Goal: Task Accomplishment & Management: Use online tool/utility

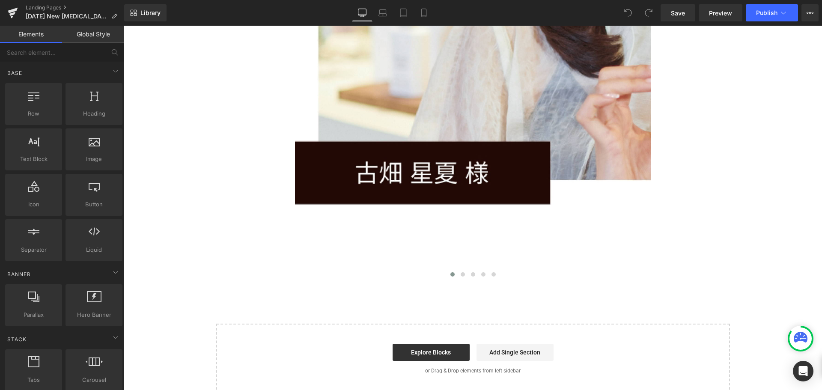
scroll to position [6158, 0]
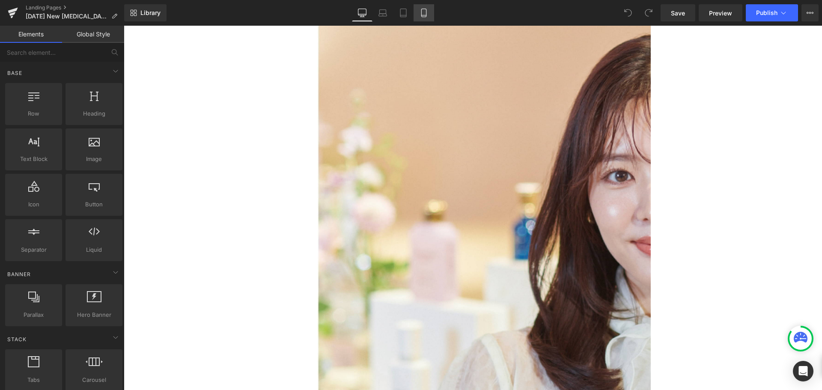
click at [424, 9] on icon at bounding box center [423, 13] width 5 height 8
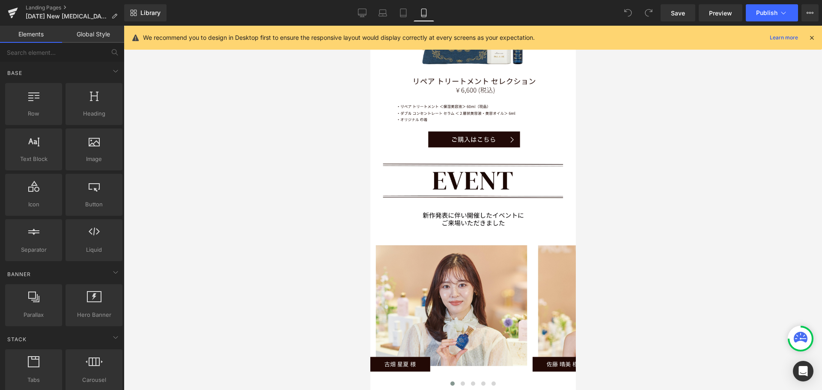
scroll to position [3325, 0]
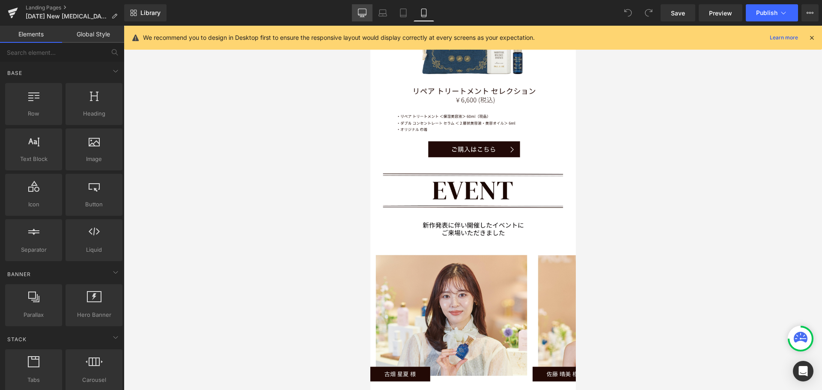
click at [364, 15] on icon at bounding box center [362, 12] width 8 height 6
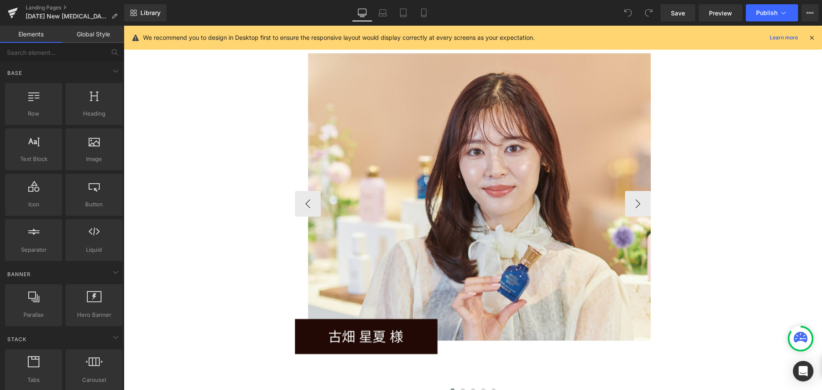
scroll to position [6082, 0]
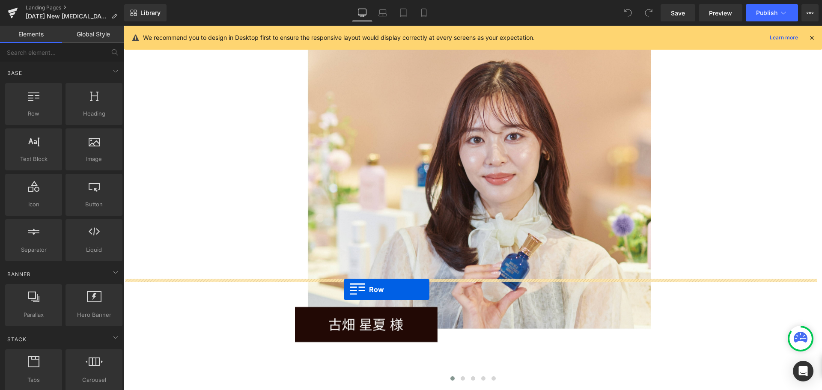
drag, startPoint x: 169, startPoint y: 134, endPoint x: 344, endPoint y: 290, distance: 234.5
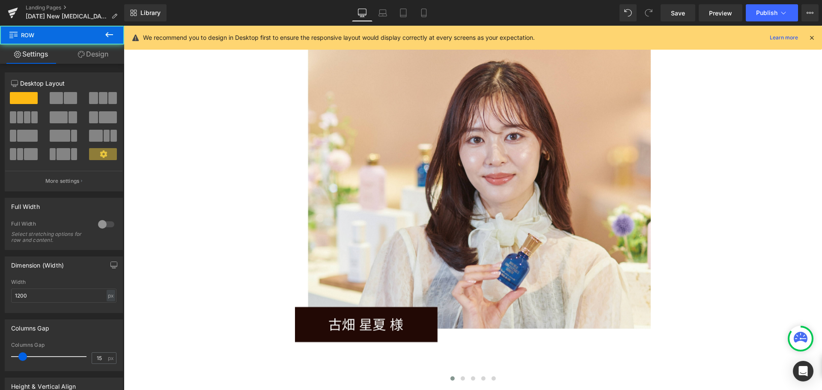
scroll to position [6672, 692]
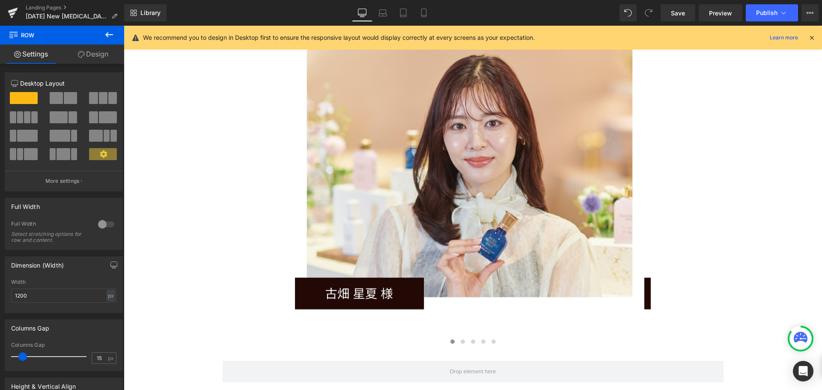
click at [110, 37] on icon at bounding box center [109, 35] width 10 height 10
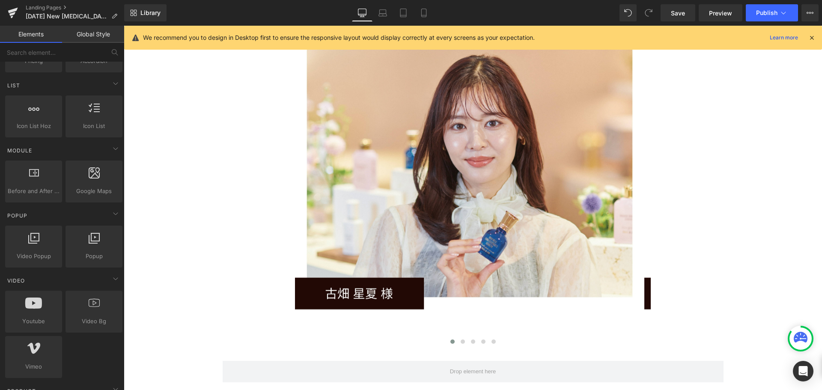
scroll to position [385, 0]
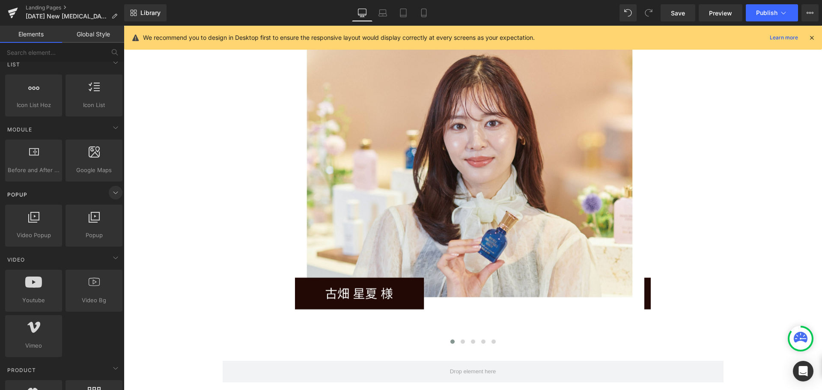
click at [110, 194] on icon at bounding box center [115, 193] width 10 height 10
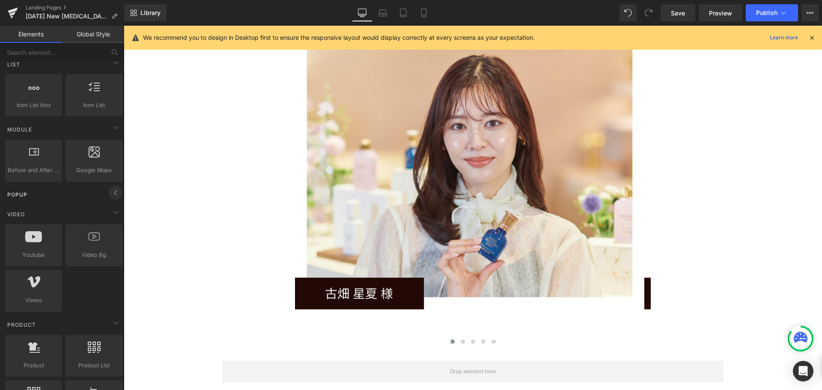
click at [110, 194] on icon at bounding box center [115, 193] width 10 height 10
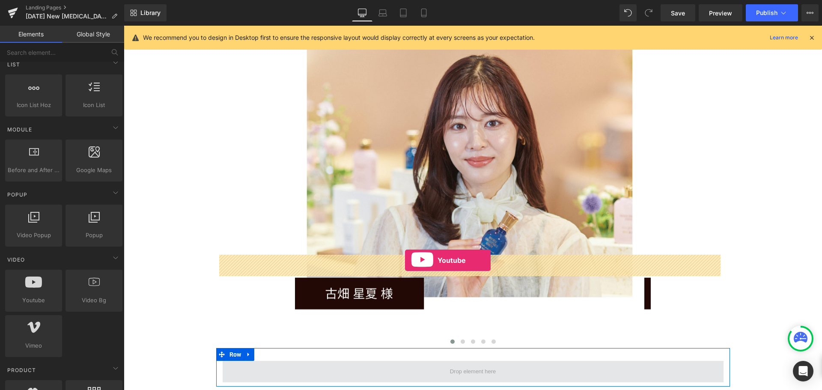
drag, startPoint x: 159, startPoint y: 331, endPoint x: 405, endPoint y: 261, distance: 256.0
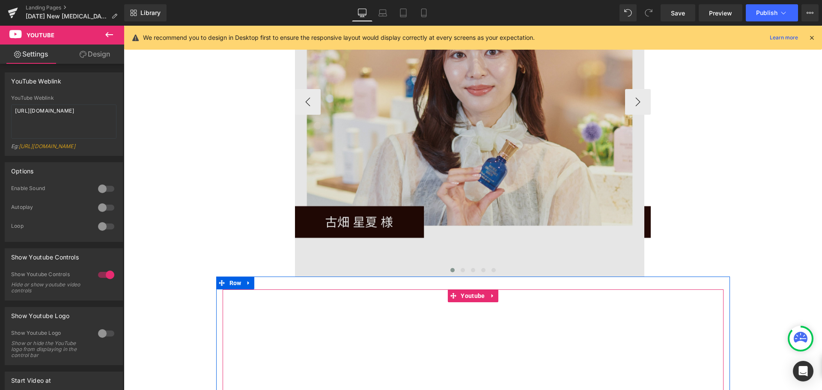
scroll to position [0, 0]
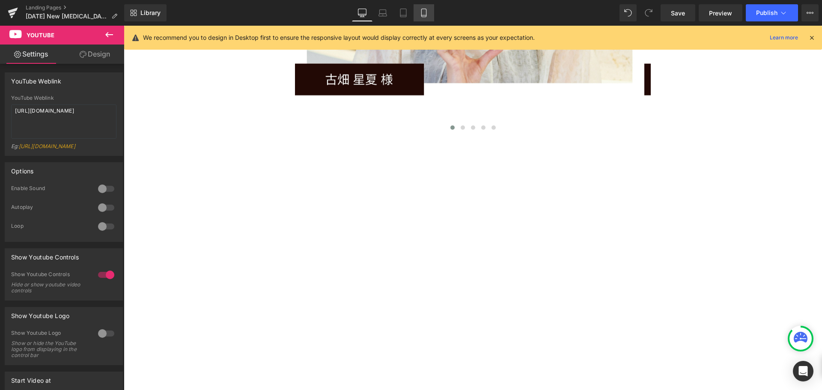
click at [428, 13] on icon at bounding box center [424, 13] width 9 height 9
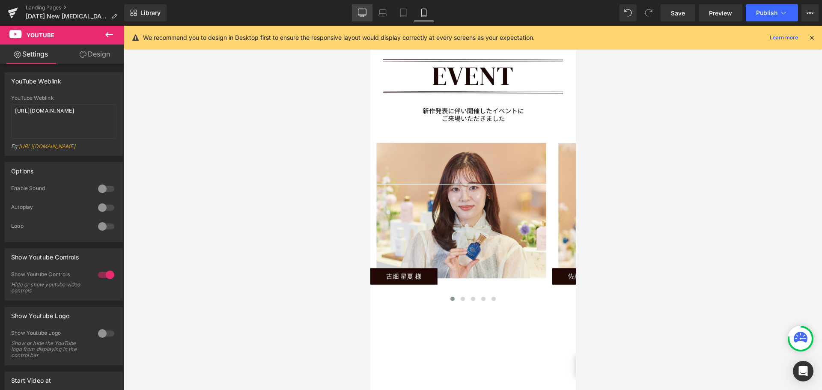
click at [364, 9] on icon at bounding box center [362, 12] width 8 height 6
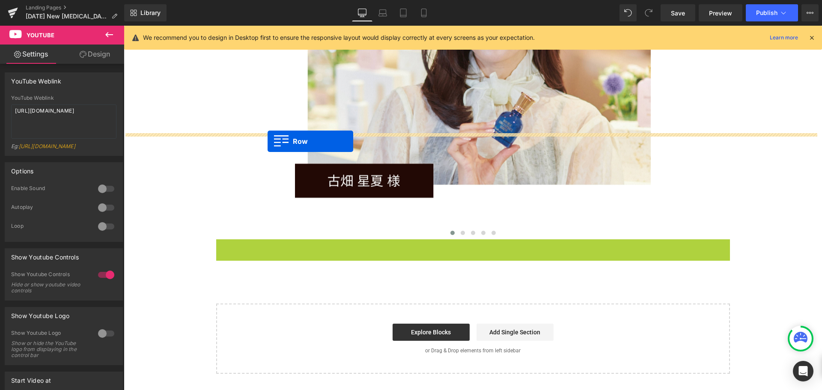
drag, startPoint x: 220, startPoint y: 140, endPoint x: 261, endPoint y: 141, distance: 41.6
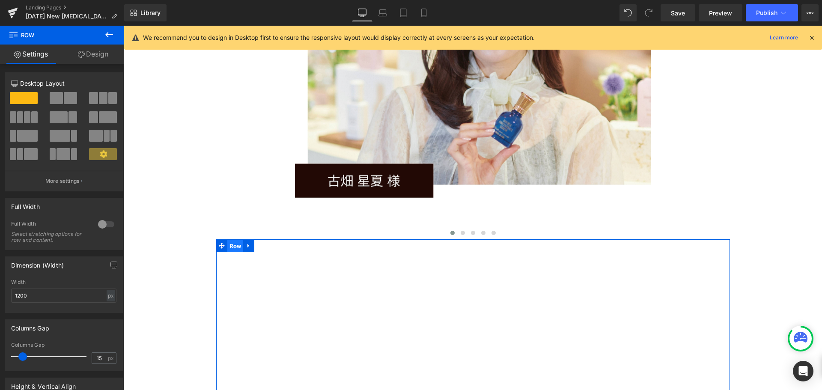
click at [227, 240] on span "Row" at bounding box center [235, 246] width 16 height 13
click at [98, 56] on link "Design" at bounding box center [93, 54] width 62 height 19
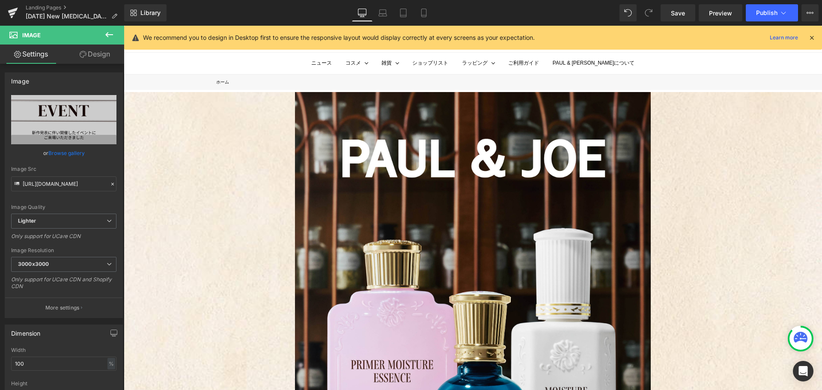
drag, startPoint x: 818, startPoint y: 247, endPoint x: 945, endPoint y: 57, distance: 229.1
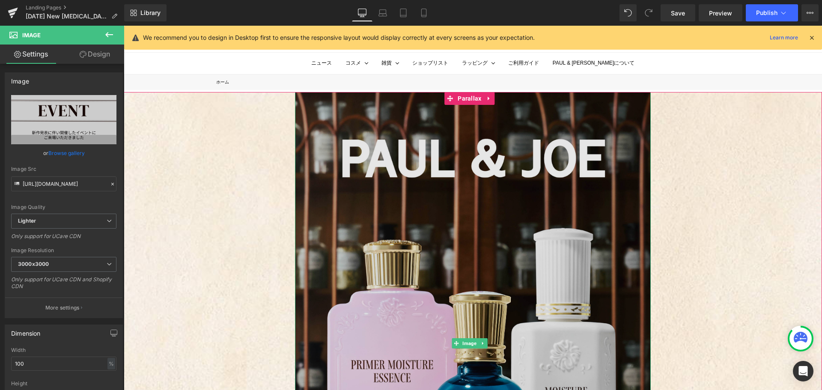
click at [346, 140] on img at bounding box center [473, 343] width 356 height 503
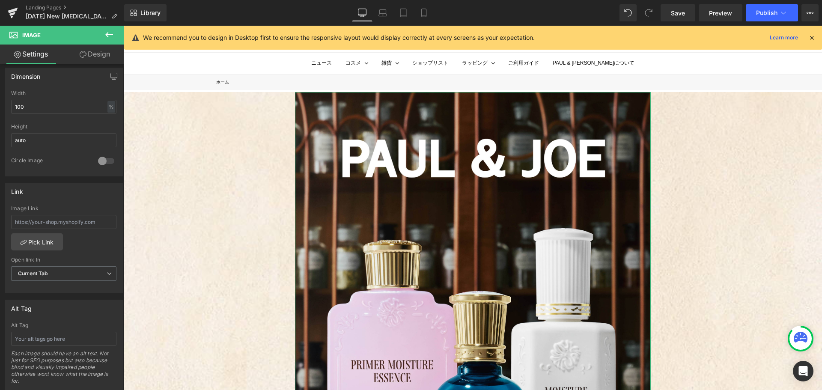
click at [99, 58] on link "Design" at bounding box center [95, 54] width 62 height 19
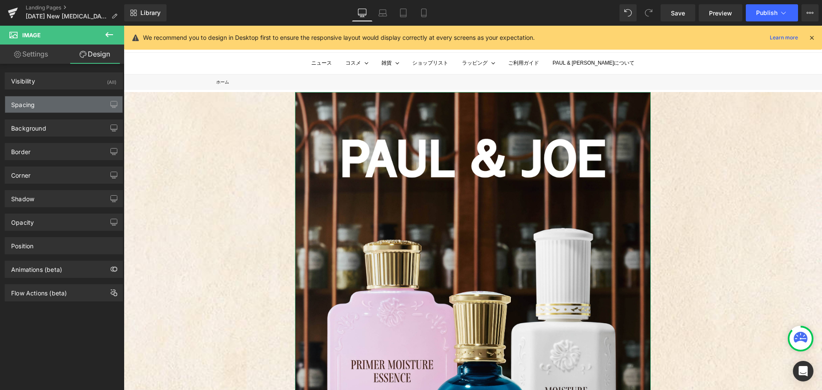
click at [39, 107] on div "Spacing" at bounding box center [63, 104] width 117 height 16
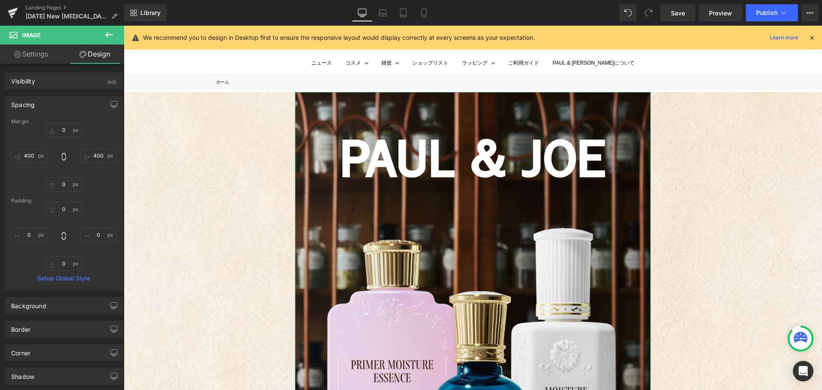
drag, startPoint x: 32, startPoint y: 57, endPoint x: 39, endPoint y: 54, distance: 7.7
click at [32, 57] on link "Settings" at bounding box center [31, 54] width 62 height 19
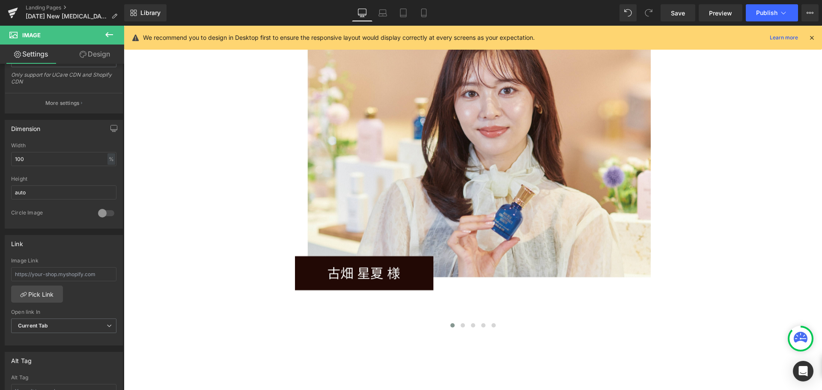
scroll to position [6123, 0]
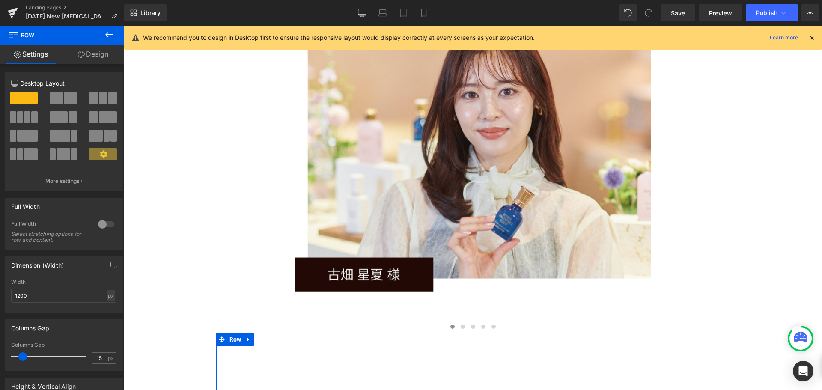
click at [90, 55] on link "Design" at bounding box center [93, 54] width 62 height 19
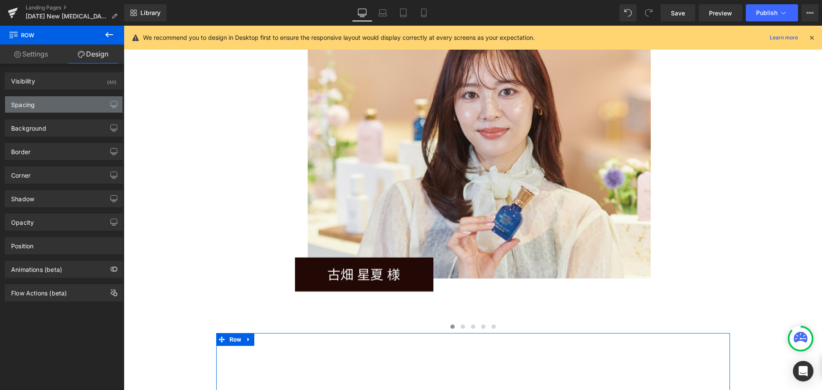
click at [45, 105] on div "Spacing" at bounding box center [63, 104] width 117 height 16
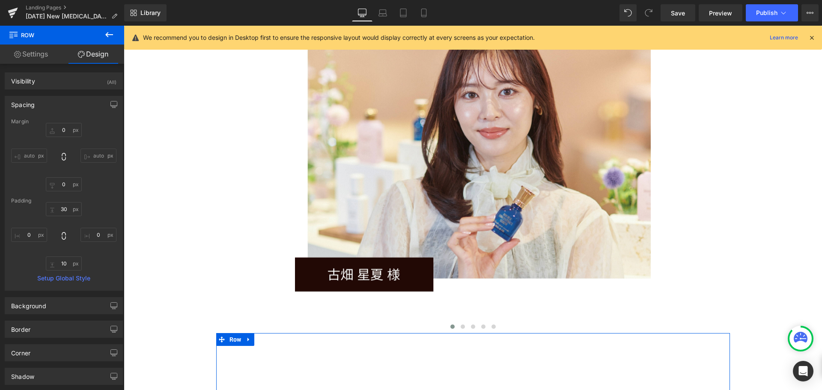
click at [23, 157] on input "auto" at bounding box center [29, 156] width 36 height 14
click at [25, 152] on input "auto" at bounding box center [29, 156] width 36 height 14
click at [12, 152] on input "auto" at bounding box center [29, 156] width 36 height 14
click at [29, 238] on input "0" at bounding box center [29, 235] width 36 height 14
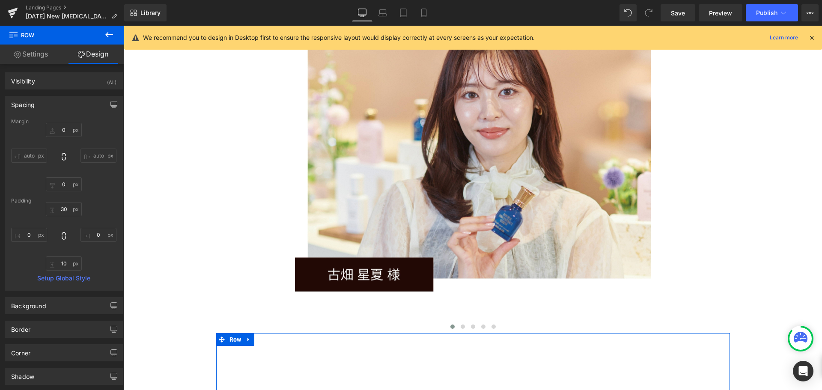
click at [37, 155] on input "auto" at bounding box center [29, 156] width 36 height 14
click at [29, 152] on input "auto" at bounding box center [29, 156] width 36 height 14
click at [29, 235] on input "0" at bounding box center [29, 235] width 36 height 14
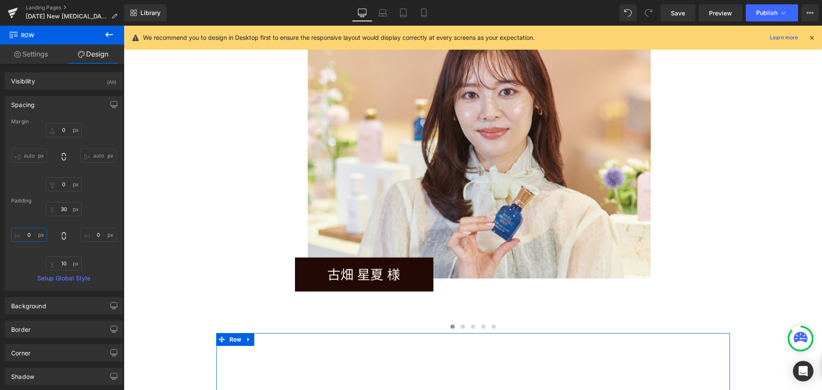
click at [29, 235] on input "0" at bounding box center [29, 235] width 36 height 14
type input "４"
type input "４０"
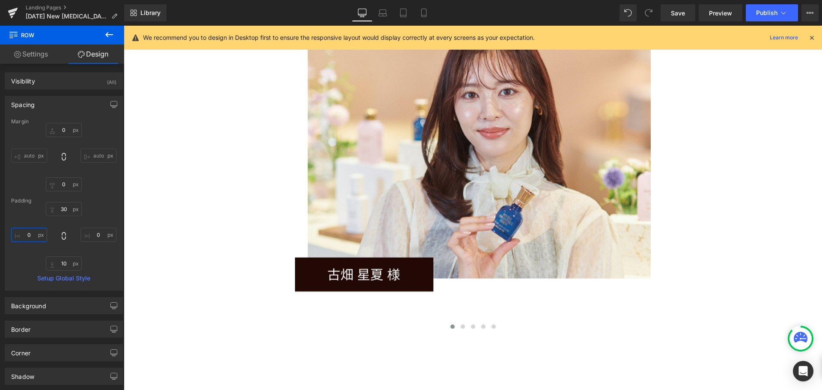
type input "４００"
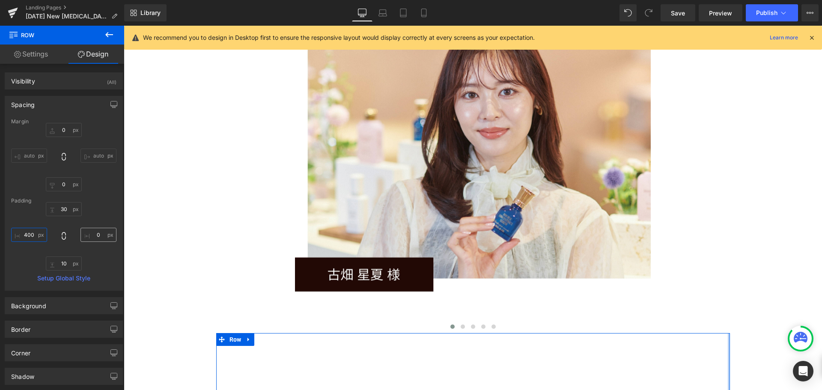
type input "400"
click at [98, 236] on input "0" at bounding box center [99, 235] width 36 height 14
type input "4"
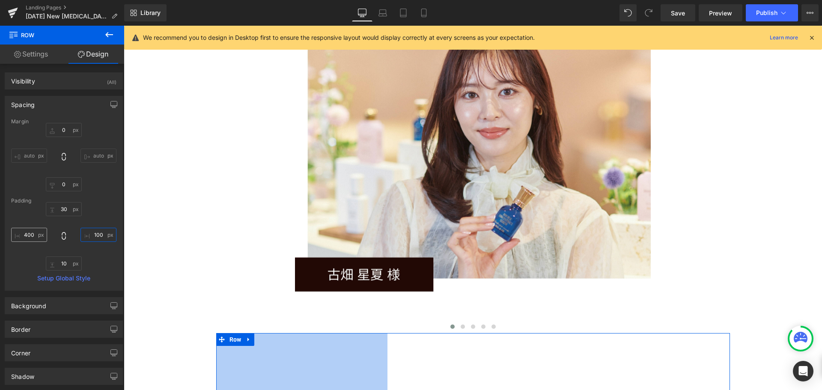
type input "100"
click at [27, 233] on input "400" at bounding box center [29, 235] width 36 height 14
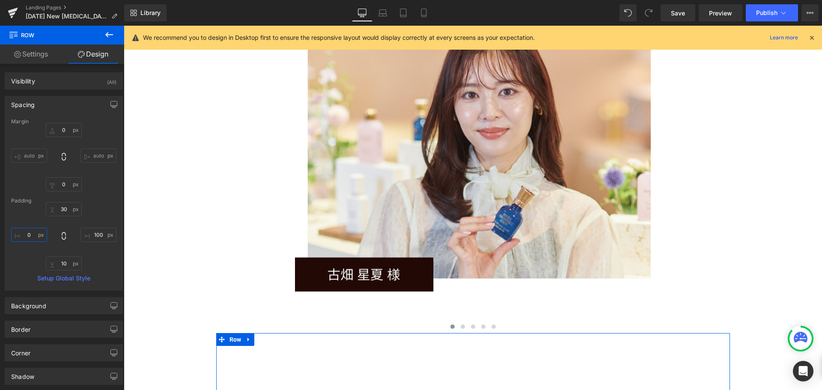
scroll to position [4, 4]
type input "1-"
type input "-"
type input "1"
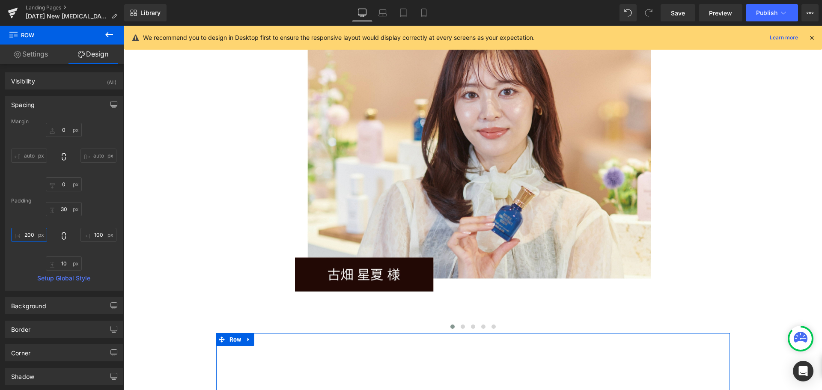
scroll to position [6886, 692]
type input "200"
click at [91, 235] on input "100" at bounding box center [99, 235] width 36 height 14
type input "2"
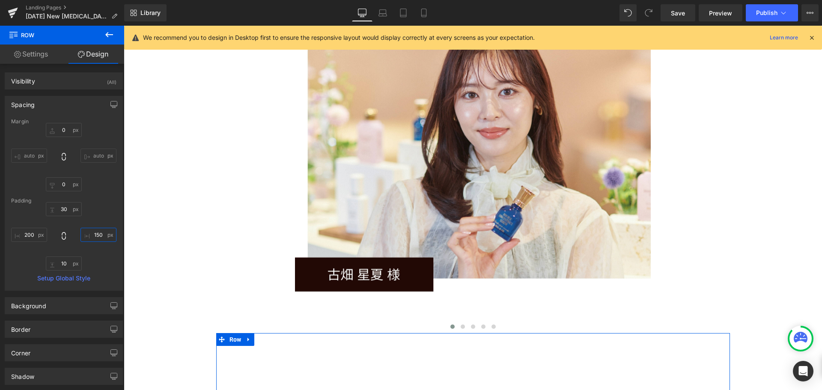
scroll to position [6875, 692]
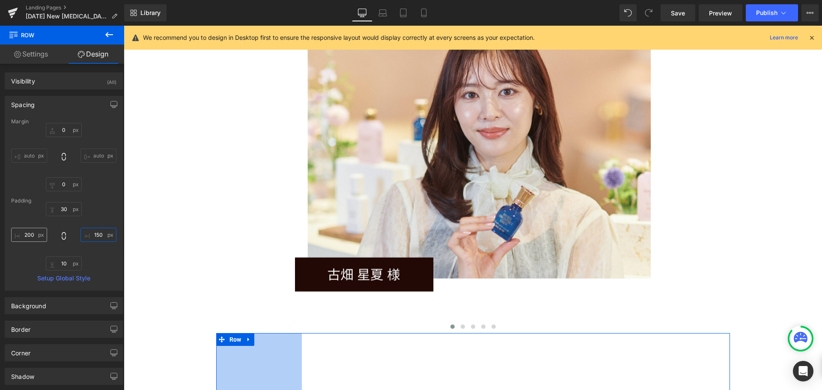
type input "150"
click at [28, 234] on input "200" at bounding box center [29, 235] width 36 height 14
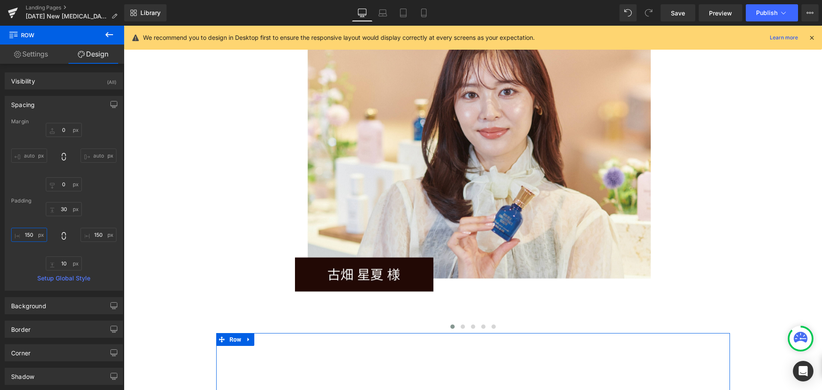
scroll to position [6886, 692]
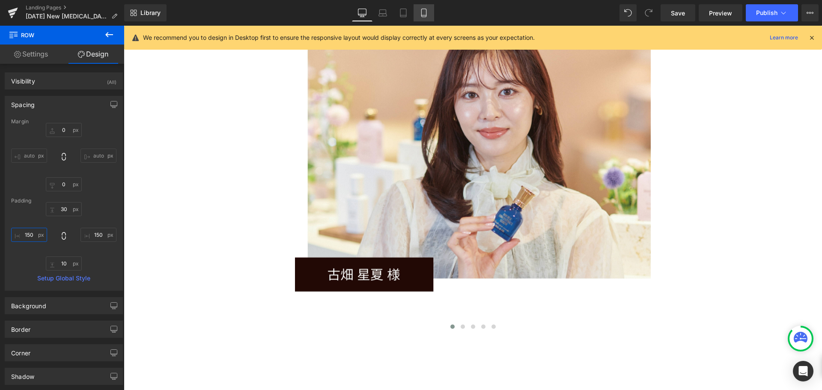
type input "150"
click at [425, 7] on link "Mobile" at bounding box center [424, 12] width 21 height 17
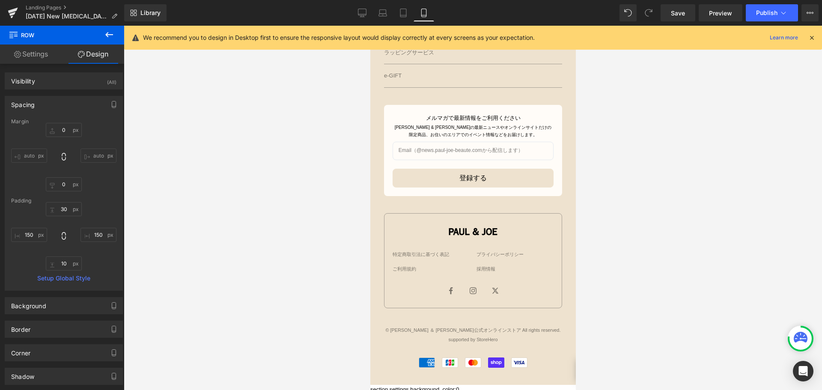
type input "0"
type input "30"
type input "150"
type input "10"
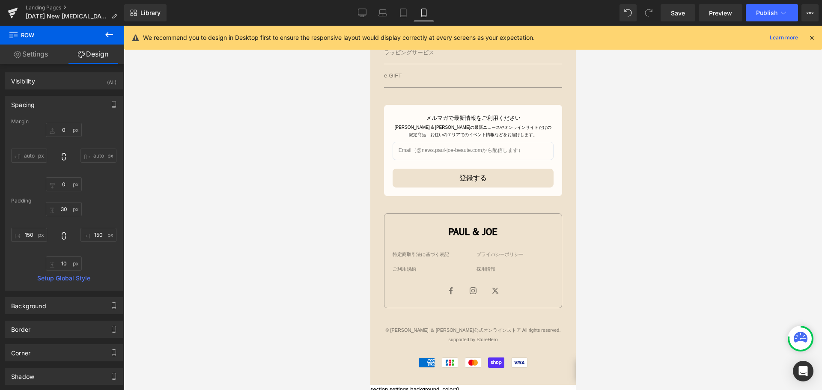
type input "150"
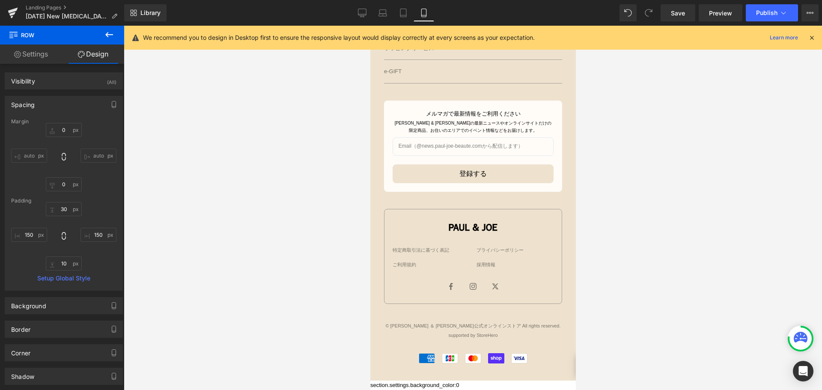
scroll to position [4, 4]
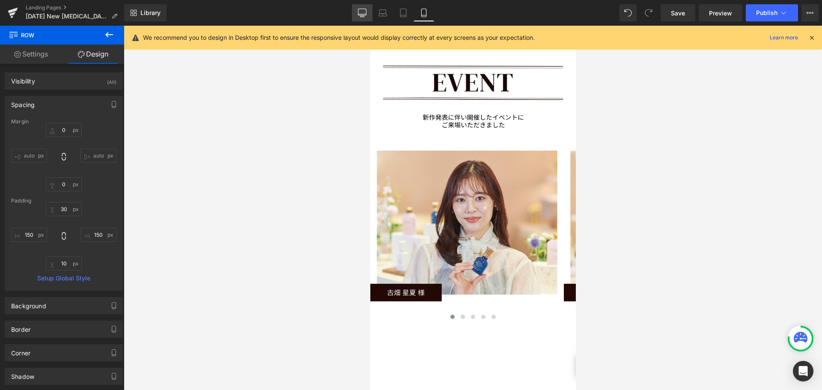
click at [363, 11] on icon at bounding box center [362, 13] width 9 height 9
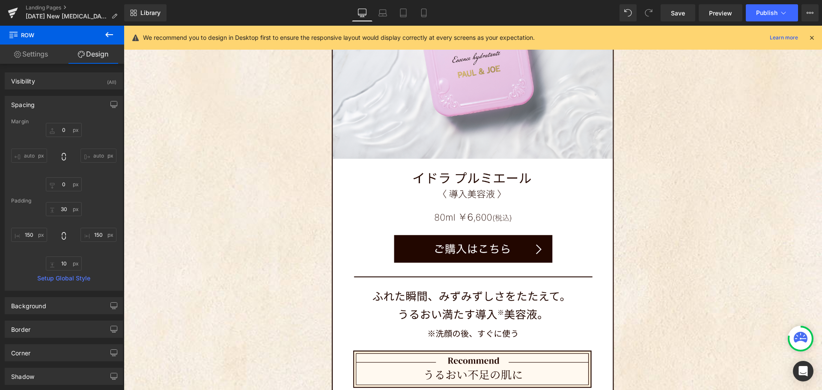
type input "0"
type input "30"
type input "150"
type input "10"
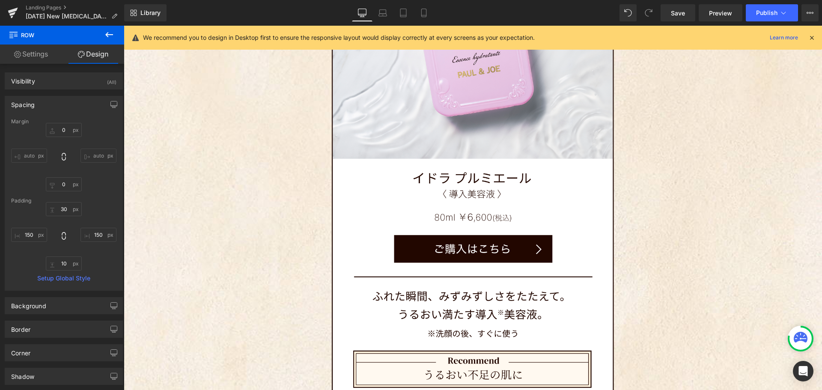
type input "150"
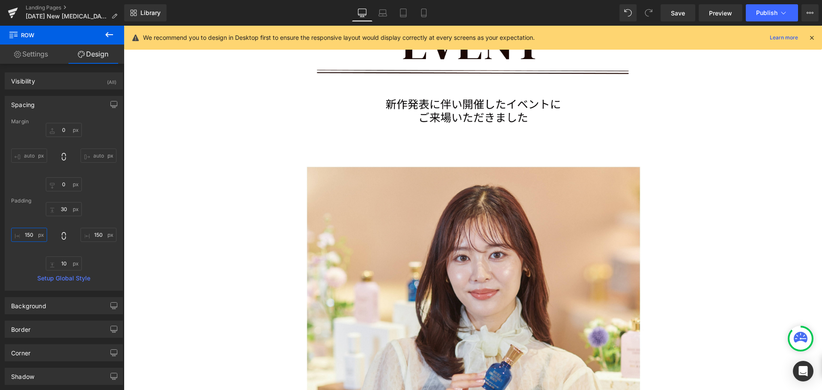
click at [33, 235] on input "150" at bounding box center [29, 235] width 36 height 14
type input "0"
click at [97, 235] on input "150" at bounding box center [99, 235] width 36 height 14
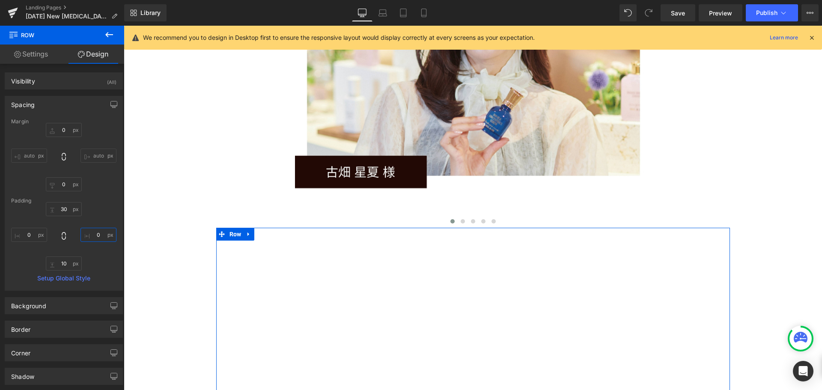
type input "0"
click at [36, 59] on link "Settings" at bounding box center [31, 54] width 62 height 19
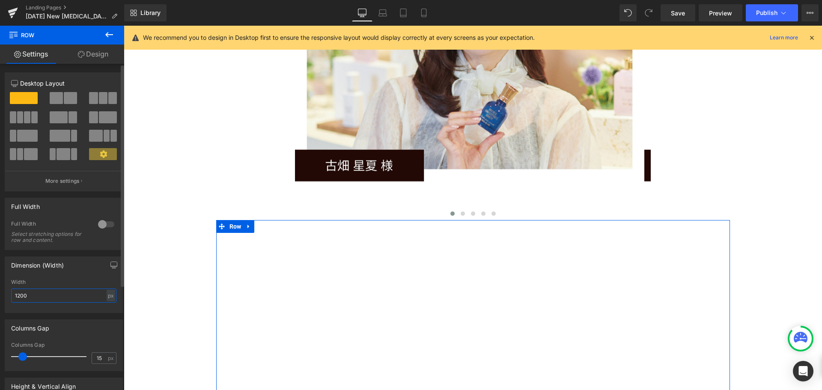
click at [72, 297] on input "1200" at bounding box center [63, 296] width 105 height 14
click at [107, 294] on div "px" at bounding box center [111, 296] width 9 height 12
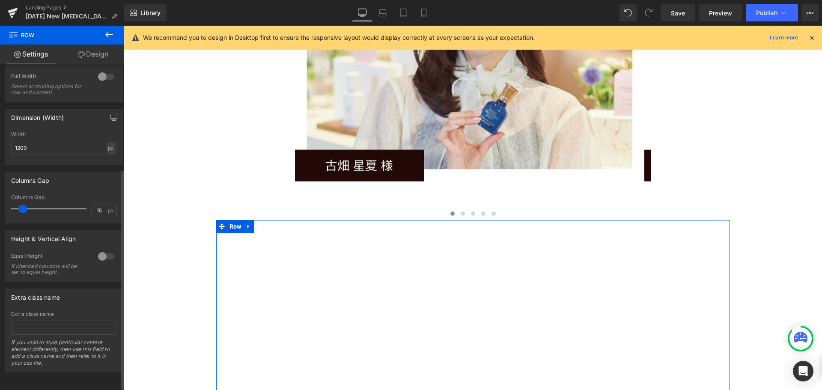
scroll to position [154, 0]
click at [93, 61] on link "Design" at bounding box center [93, 54] width 62 height 19
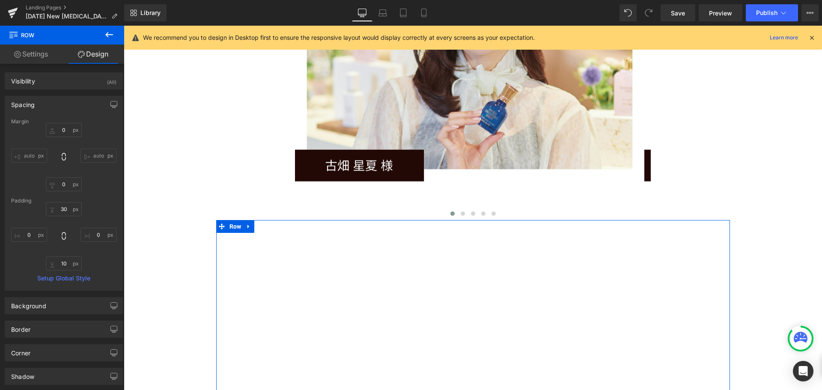
type input "0"
type input "30"
type input "0"
type input "10"
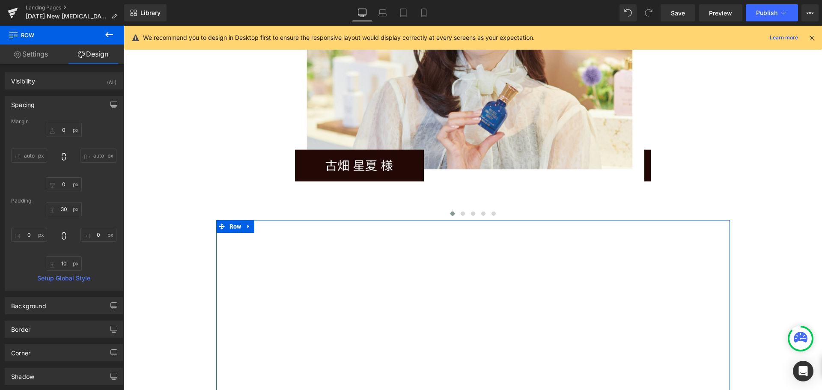
type input "0"
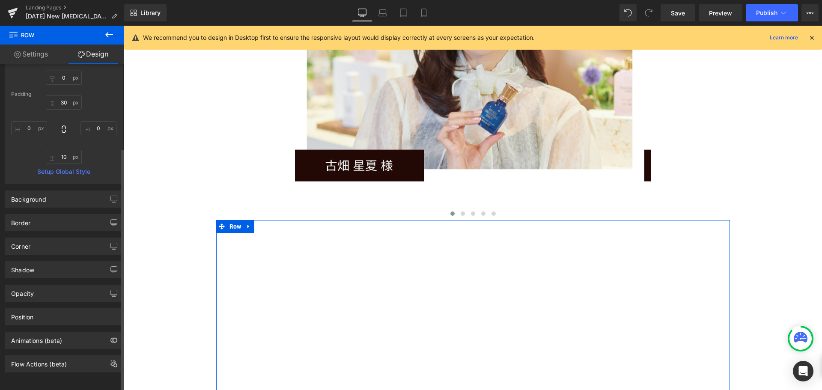
scroll to position [0, 0]
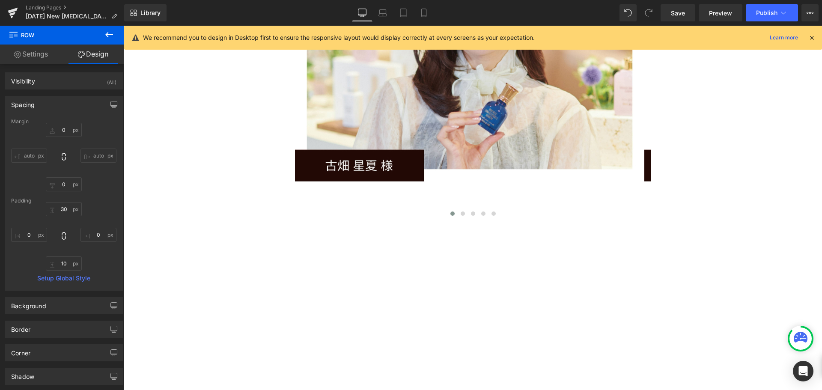
click at [108, 34] on icon at bounding box center [109, 35] width 10 height 10
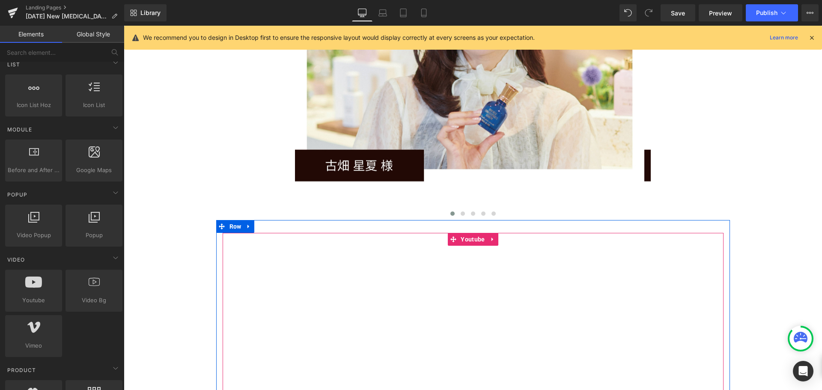
click at [487, 233] on div at bounding box center [473, 374] width 501 height 282
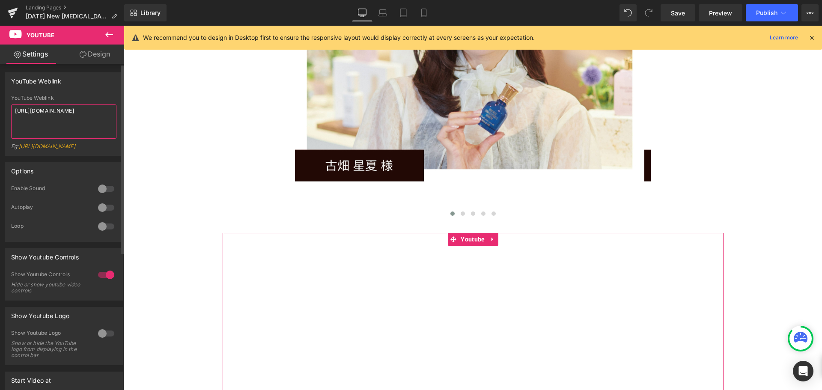
drag, startPoint x: 75, startPoint y: 122, endPoint x: 15, endPoint y: 107, distance: 61.4
click at [15, 107] on textarea "[URL][DOMAIN_NAME]" at bounding box center [63, 122] width 105 height 34
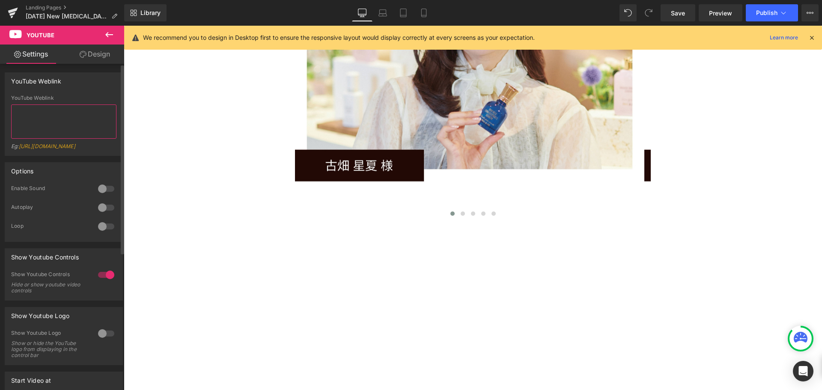
paste textarea "[URL][DOMAIN_NAME]"
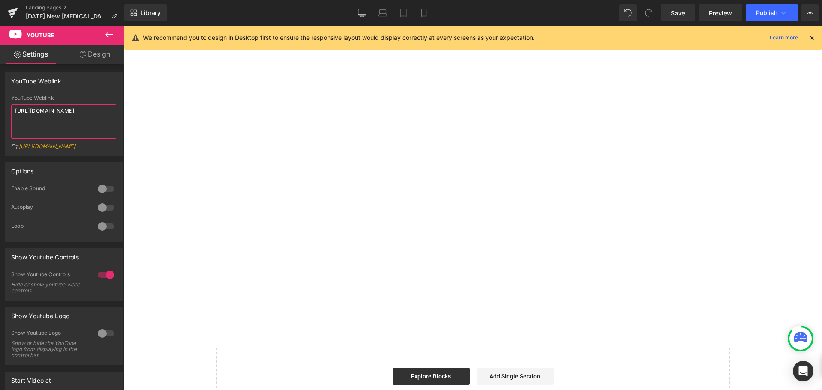
scroll to position [6253, 0]
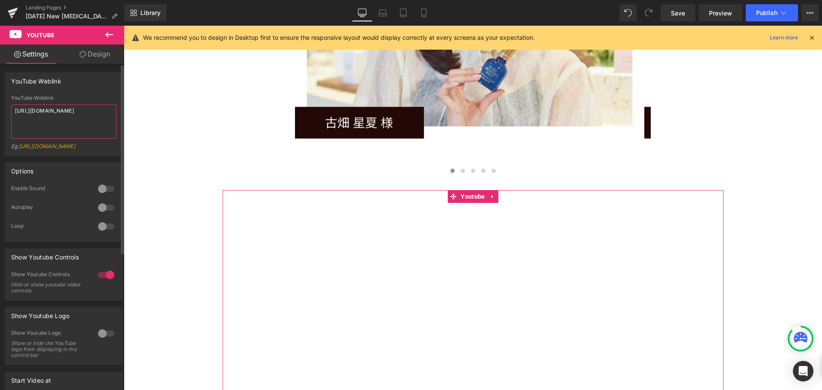
type textarea "[URL][DOMAIN_NAME]"
click at [99, 196] on div at bounding box center [106, 189] width 21 height 14
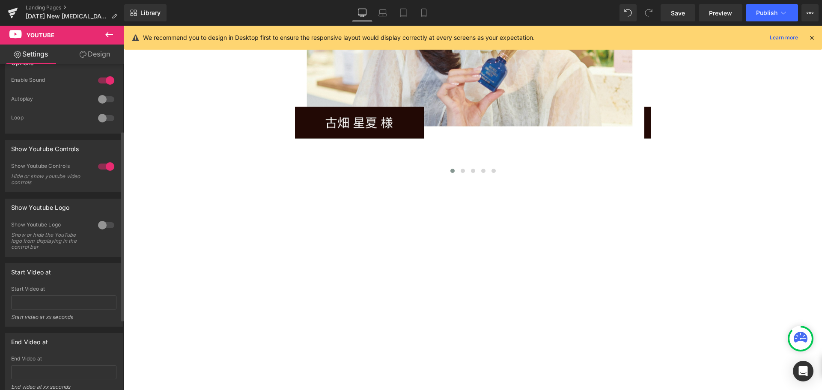
scroll to position [128, 0]
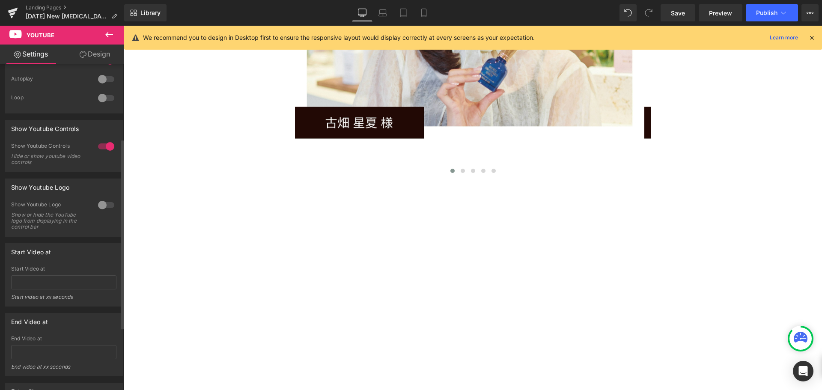
click at [97, 212] on div at bounding box center [106, 205] width 21 height 14
click at [106, 212] on div at bounding box center [106, 205] width 21 height 14
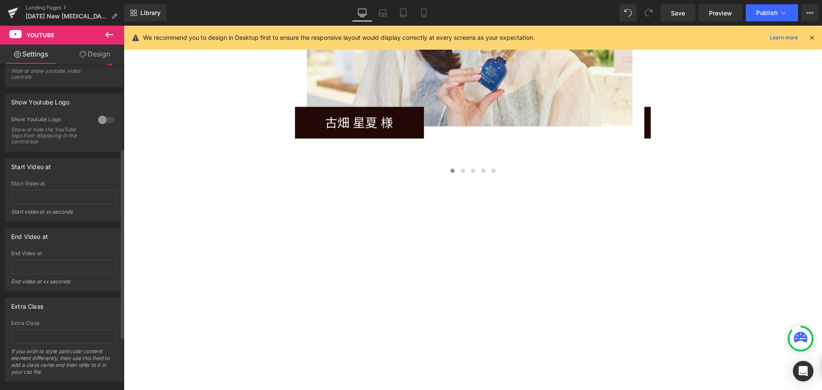
scroll to position [214, 0]
click at [67, 204] on input "text" at bounding box center [63, 197] width 105 height 14
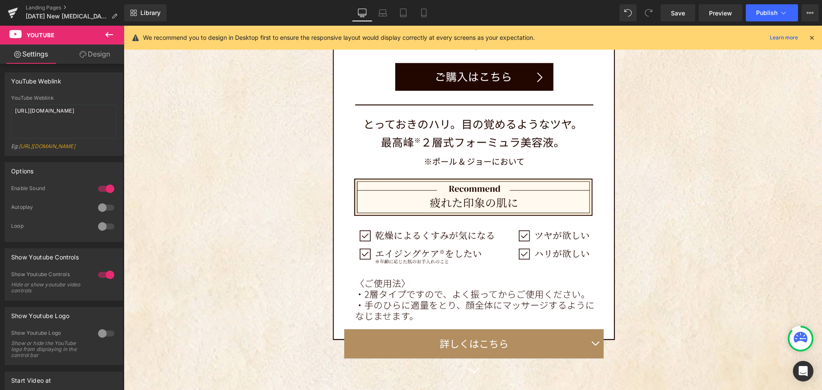
scroll to position [2741, 0]
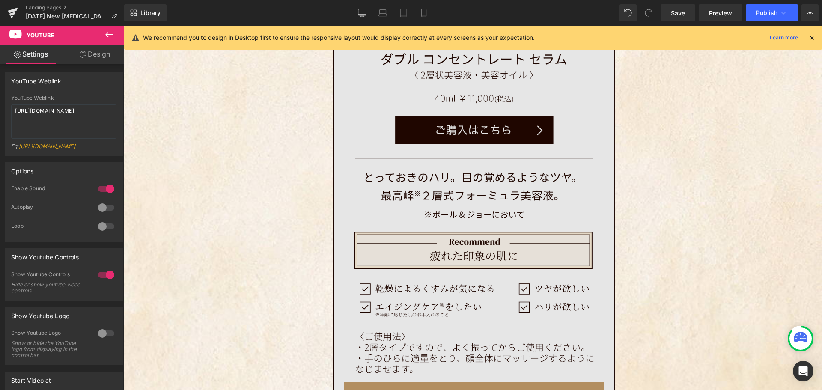
click at [476, 129] on img at bounding box center [473, 28] width 356 height 795
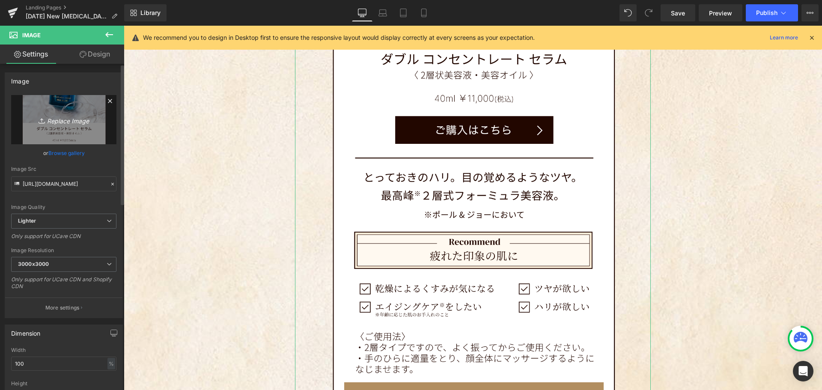
click at [62, 120] on icon "Replace Image" at bounding box center [64, 119] width 69 height 11
type input "C:\fakepath\Group 157.png"
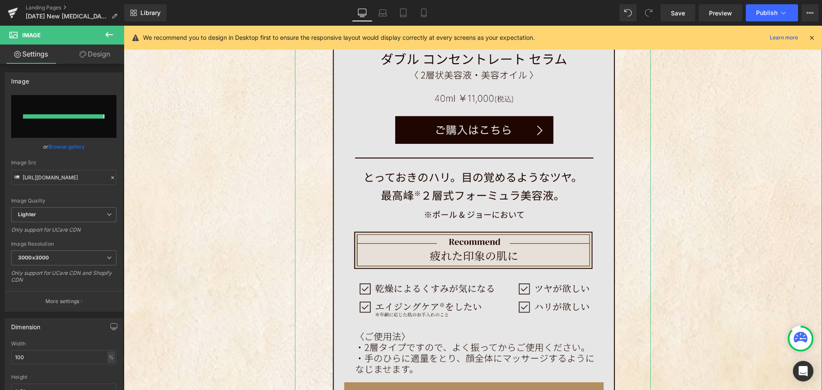
type input "[URL][DOMAIN_NAME]"
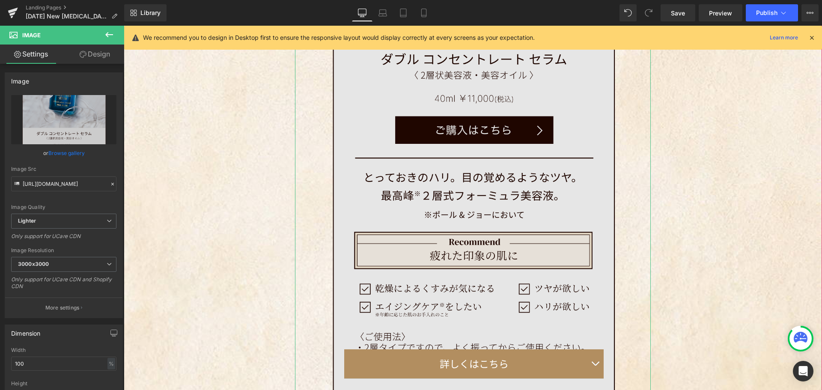
scroll to position [6900, 692]
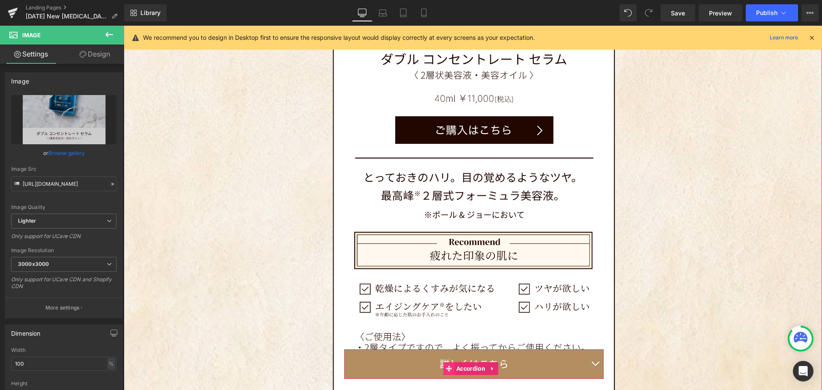
click at [450, 365] on icon at bounding box center [449, 368] width 6 height 6
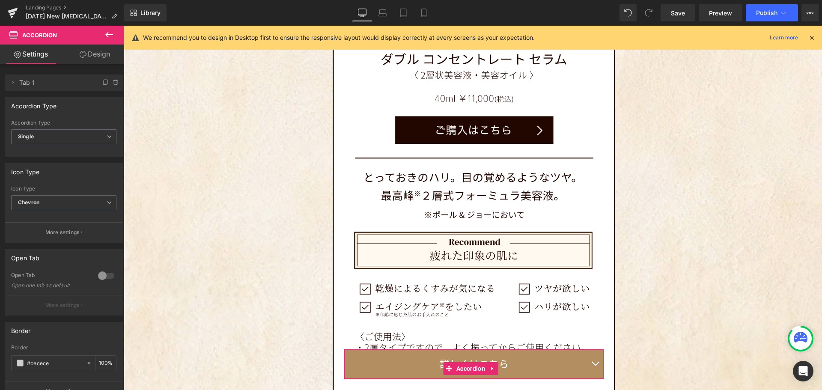
click at [91, 54] on link "Design" at bounding box center [95, 54] width 62 height 19
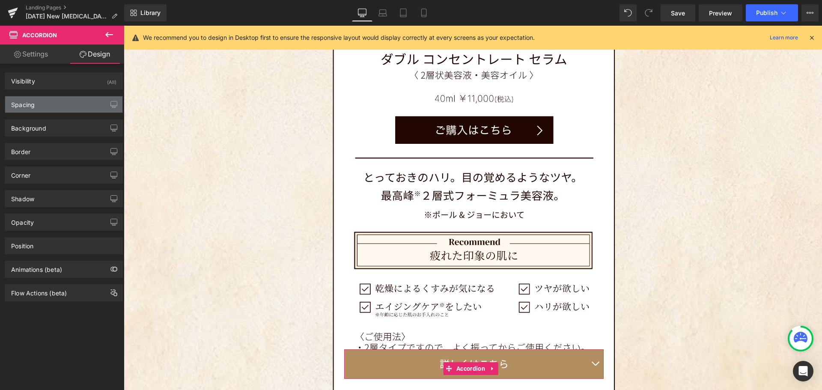
click at [65, 110] on div "Spacing" at bounding box center [63, 104] width 117 height 16
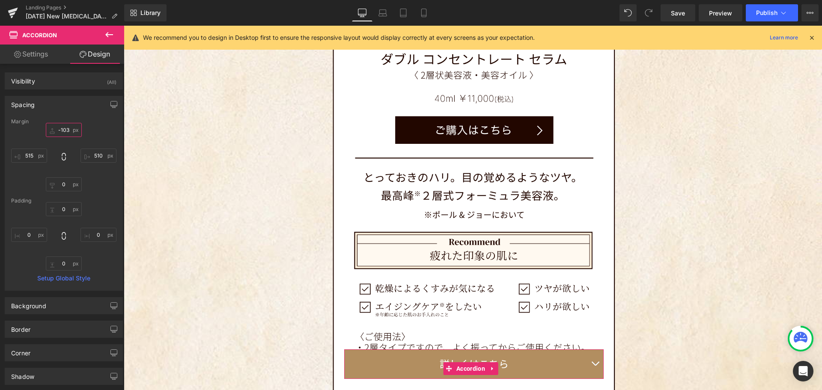
click at [63, 130] on input "-103" at bounding box center [64, 130] width 36 height 14
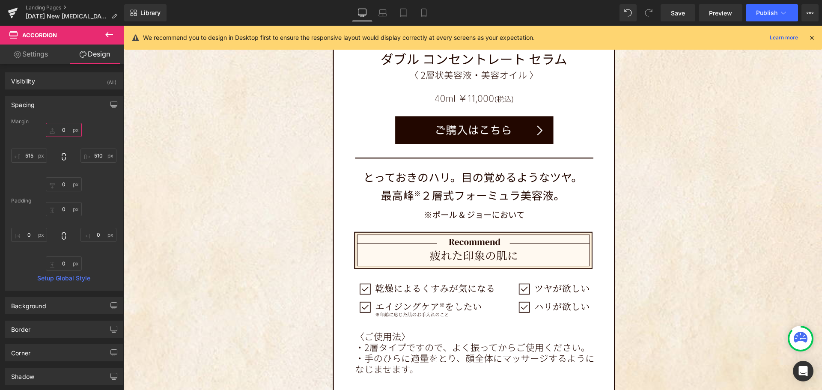
type input "0"
click at [93, 133] on div "0 0 510px 510 0px 0 515px 515" at bounding box center [63, 157] width 105 height 69
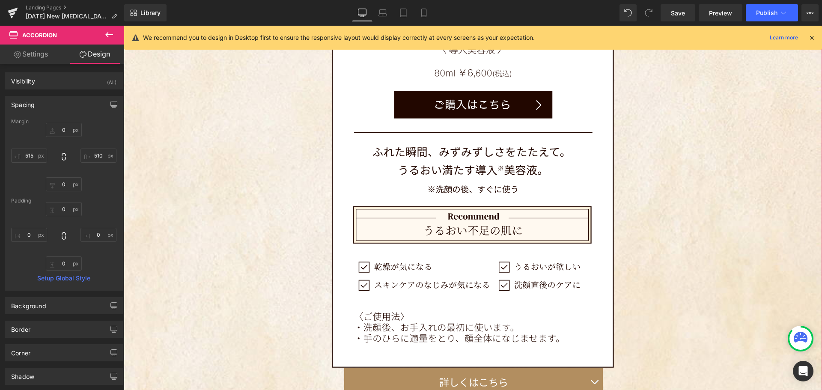
scroll to position [3683, 0]
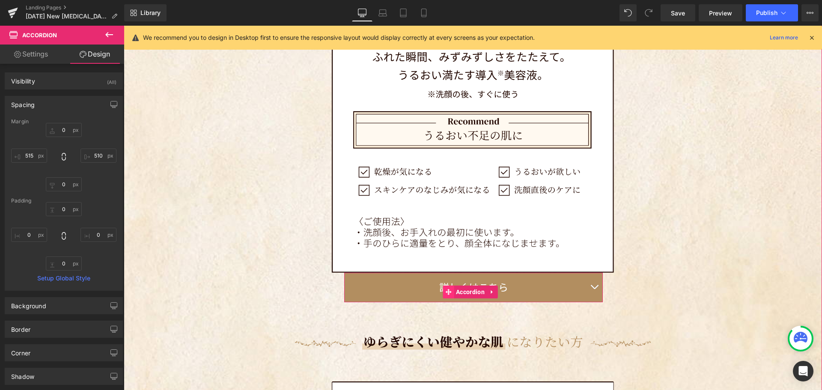
click at [448, 289] on icon at bounding box center [448, 292] width 6 height 6
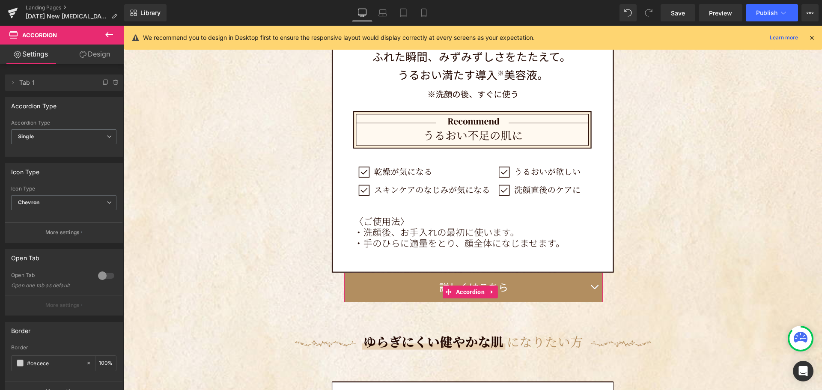
click at [101, 53] on link "Design" at bounding box center [95, 54] width 62 height 19
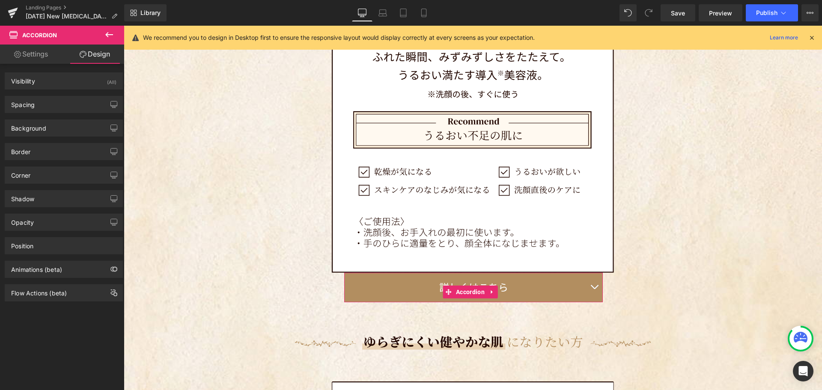
type input "0"
type input "512"
type input "0"
type input "515"
type input "0"
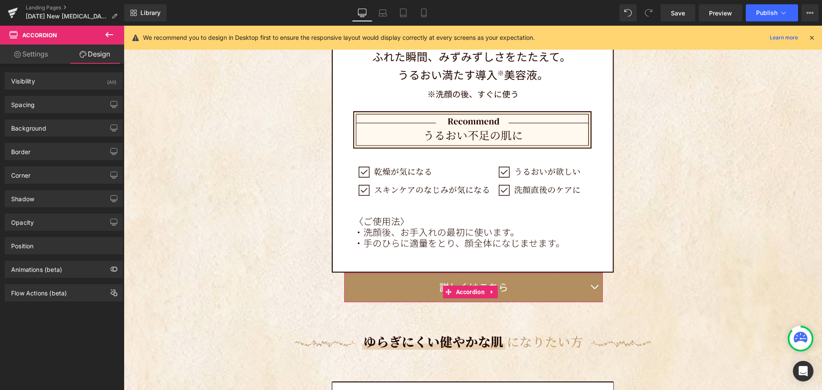
type input "0"
click at [27, 104] on div "Spacing" at bounding box center [23, 102] width 24 height 12
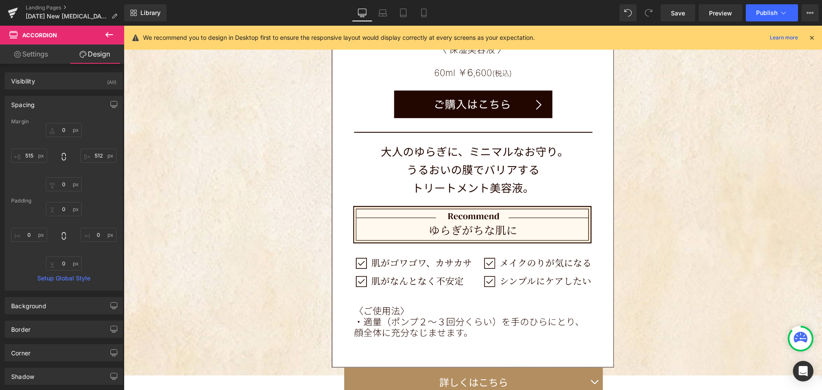
scroll to position [4540, 0]
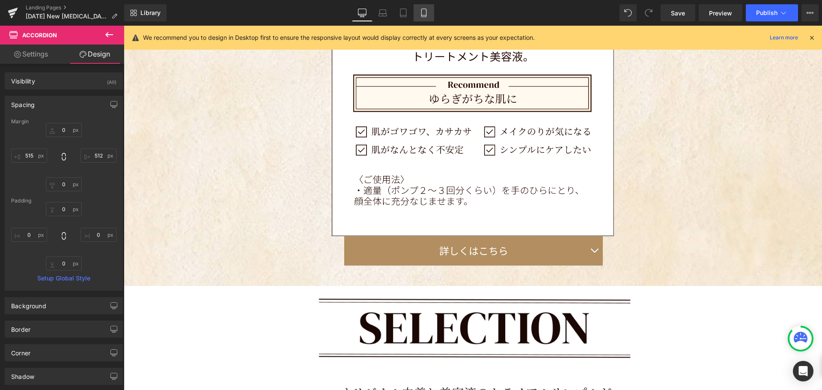
click at [421, 14] on icon at bounding box center [424, 13] width 9 height 9
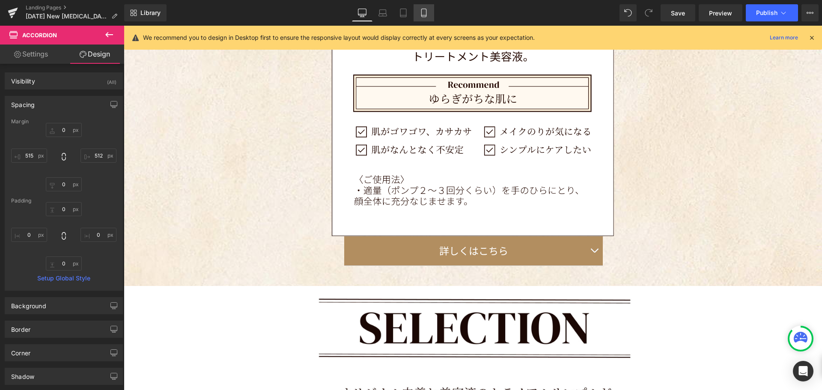
type input "0"
type input "40"
type input "0"
type input "40"
type input "0"
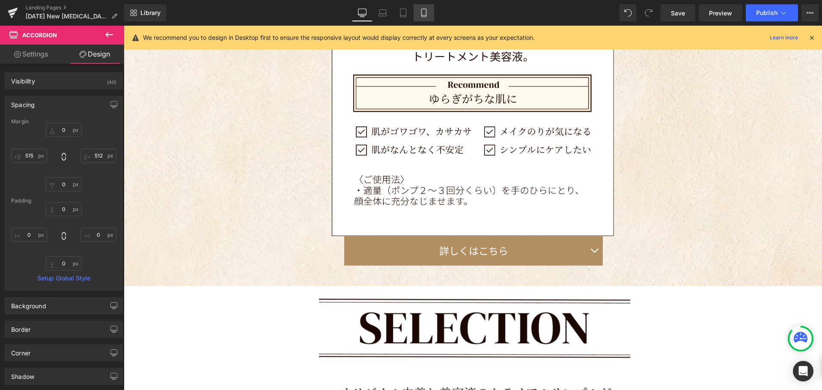
type input "0"
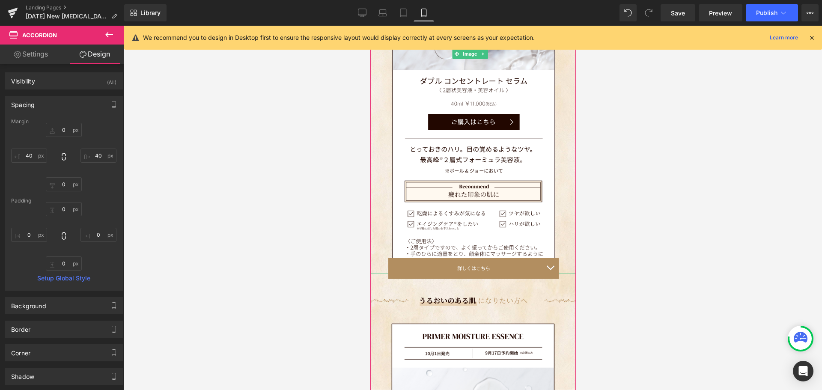
scroll to position [1570, 0]
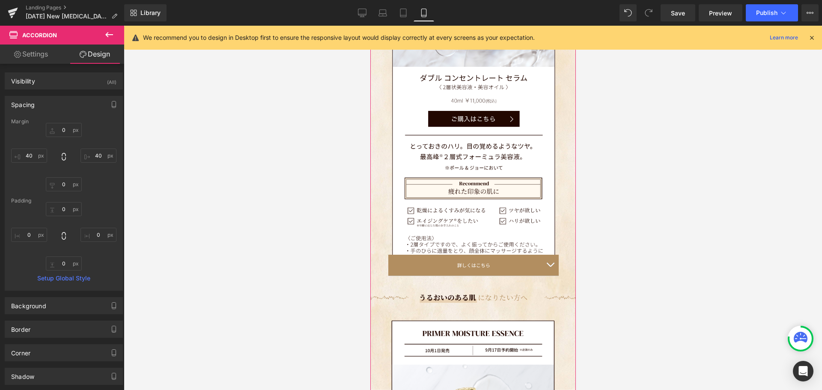
click at [541, 255] on button "button" at bounding box center [549, 265] width 17 height 21
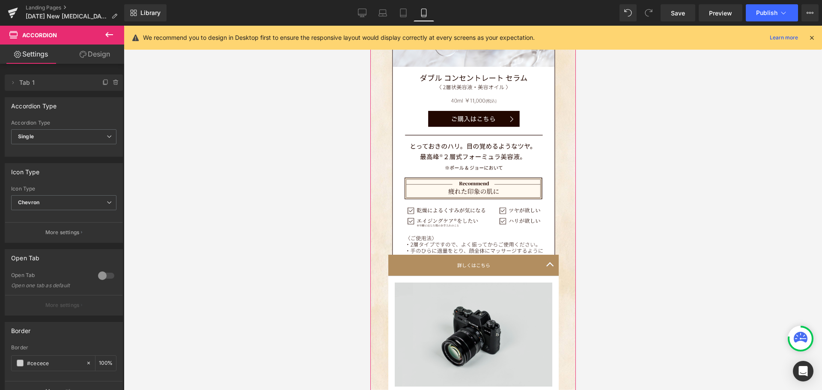
click at [486, 287] on img at bounding box center [473, 335] width 158 height 105
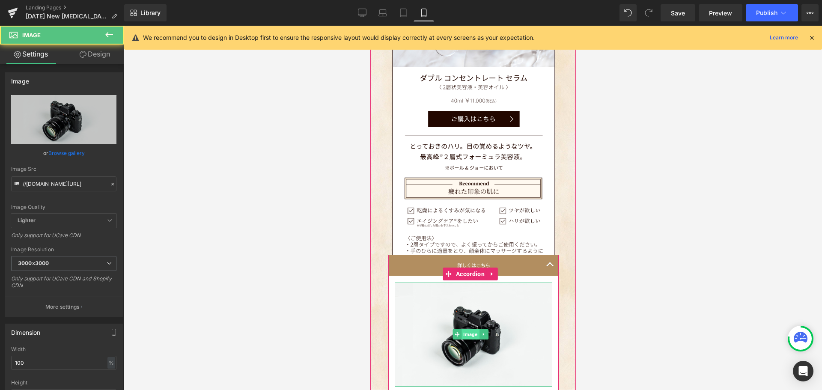
click at [469, 329] on span "Image" at bounding box center [470, 334] width 18 height 10
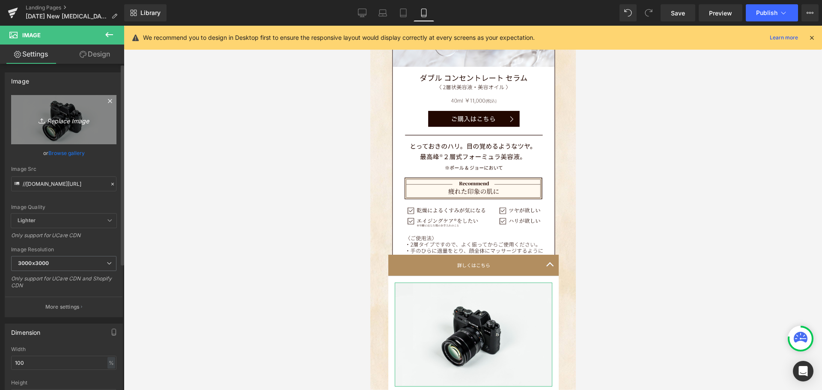
click at [57, 115] on icon "Replace Image" at bounding box center [64, 119] width 69 height 11
type input "C:\fakepath\skincare_B-05.jpg"
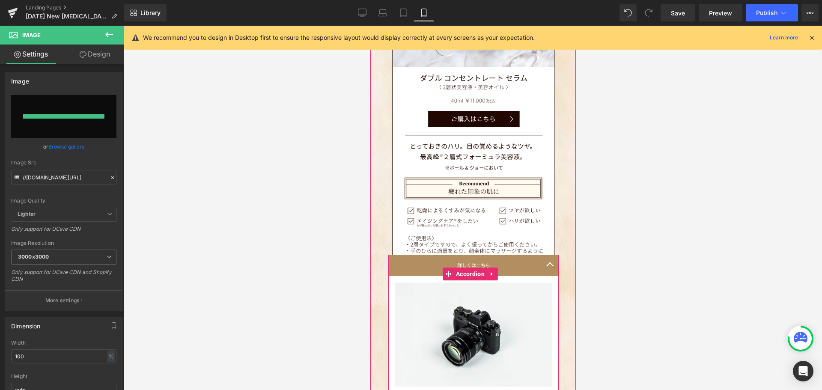
type input "[URL][DOMAIN_NAME]"
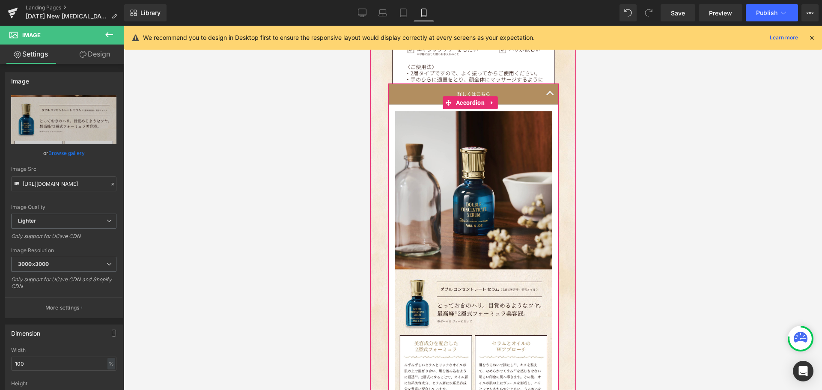
scroll to position [1998, 0]
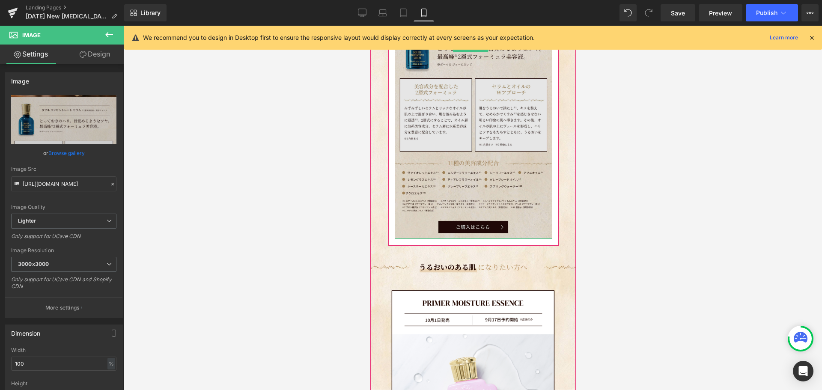
click at [497, 138] on img at bounding box center [473, 46] width 158 height 385
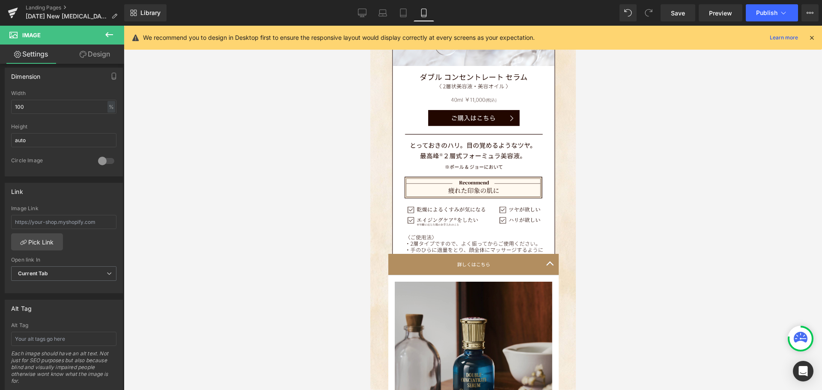
scroll to position [1570, 0]
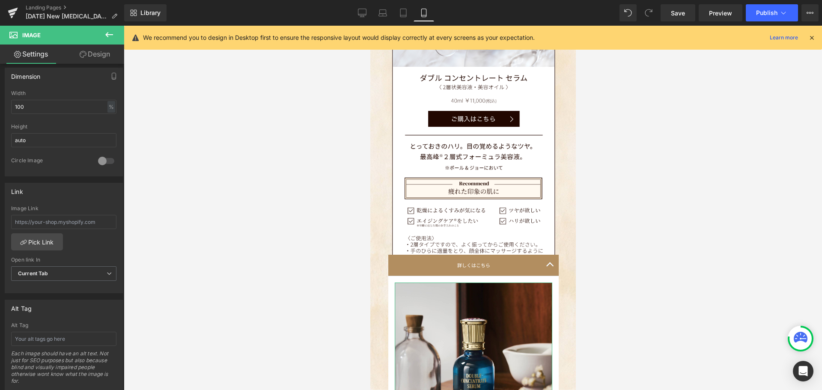
click at [103, 53] on link "Design" at bounding box center [95, 54] width 62 height 19
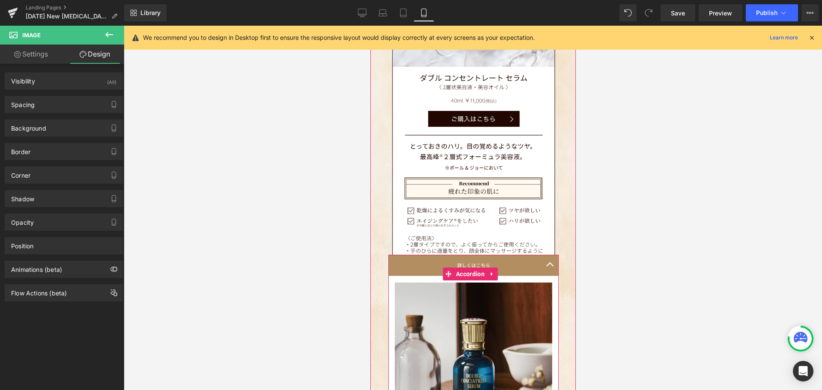
click at [394, 255] on div "詳しくはこちら Text Block" at bounding box center [473, 265] width 170 height 21
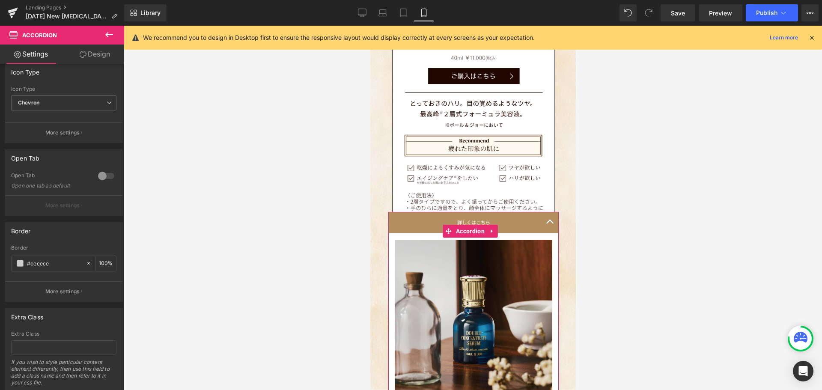
scroll to position [126, 0]
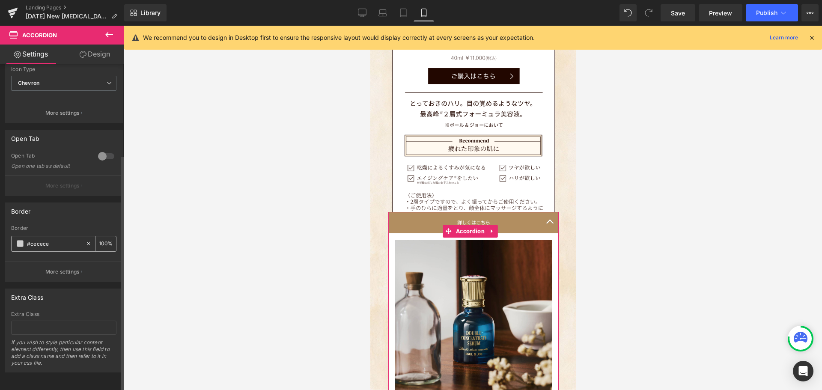
click at [52, 239] on input "#cecece" at bounding box center [54, 243] width 55 height 9
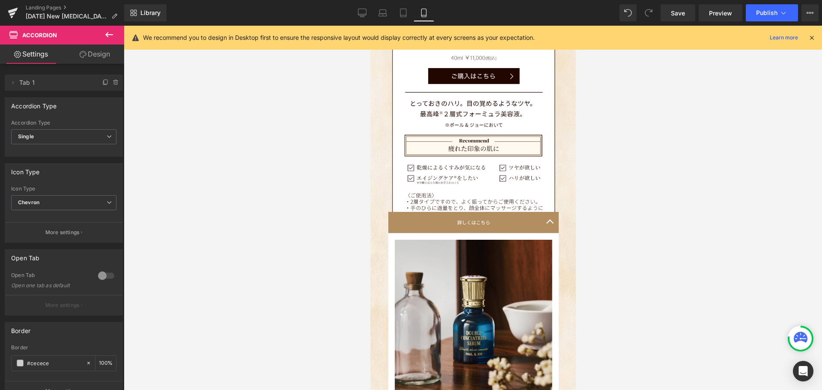
click at [108, 35] on icon at bounding box center [109, 34] width 8 height 5
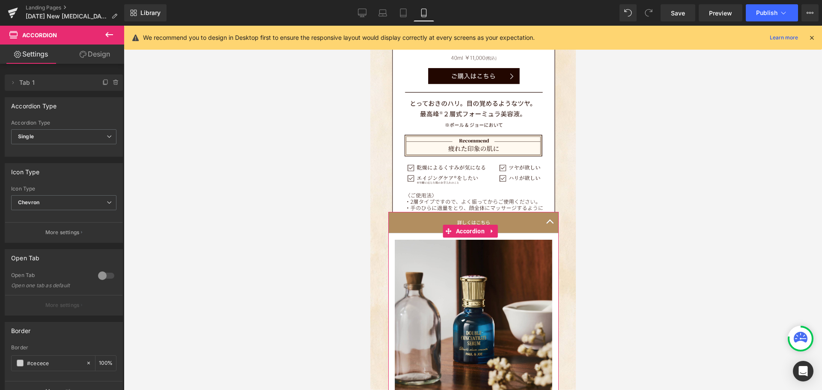
click at [95, 60] on link "Design" at bounding box center [95, 54] width 62 height 19
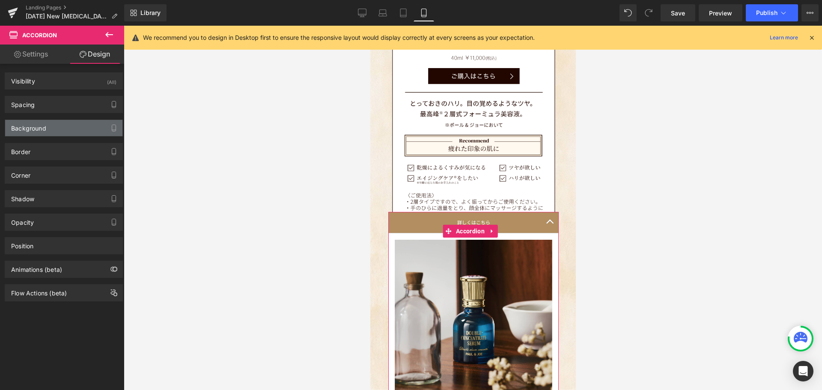
click at [40, 124] on div "Background" at bounding box center [28, 126] width 35 height 12
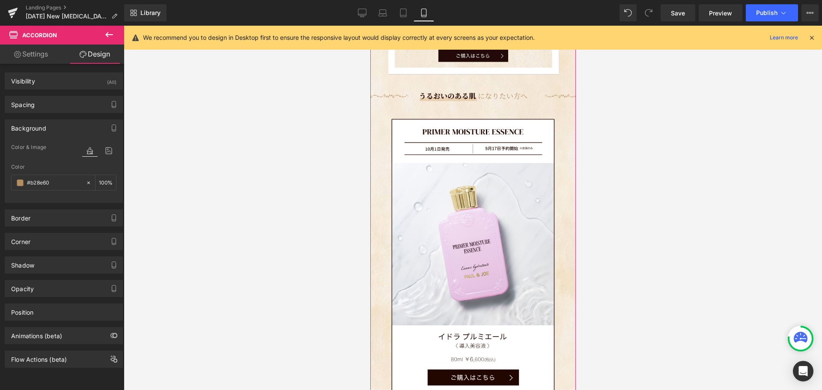
scroll to position [2341, 0]
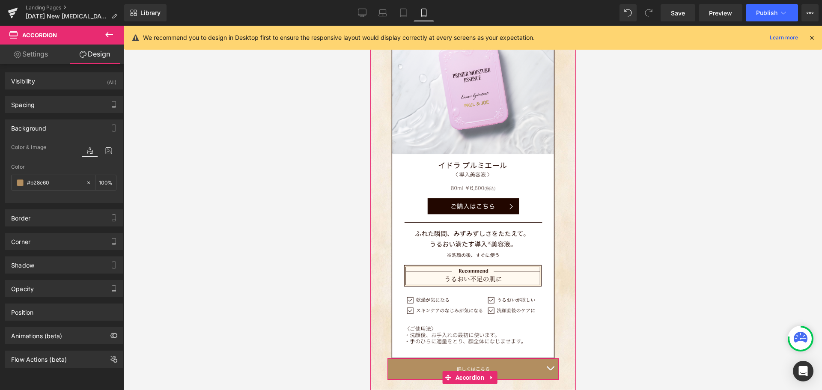
click at [550, 370] on span "button" at bounding box center [550, 370] width 0 height 0
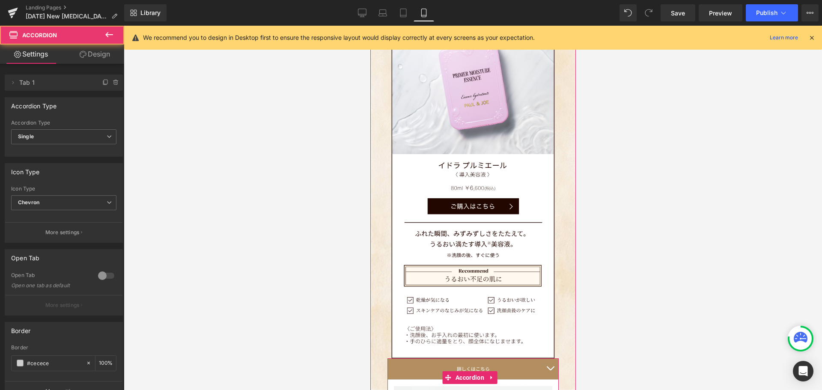
scroll to position [4796, 199]
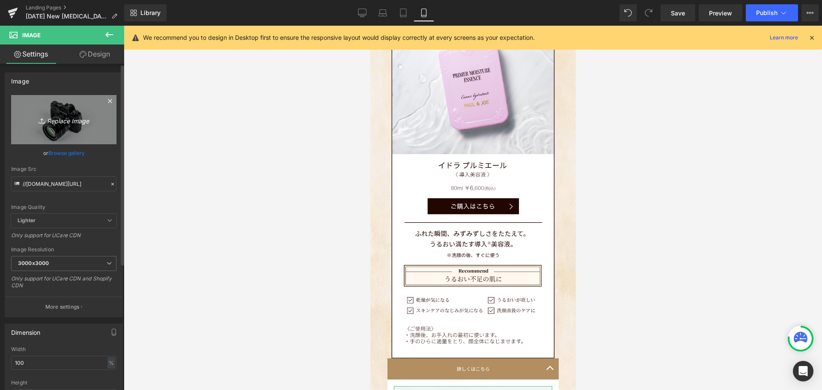
click at [53, 120] on icon "Replace Image" at bounding box center [64, 119] width 69 height 11
type input "C:\fakepath\skincare_B-06.jpg"
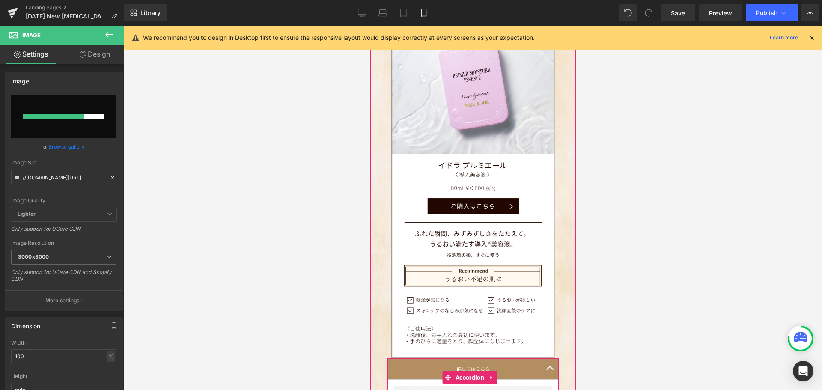
scroll to position [2555, 0]
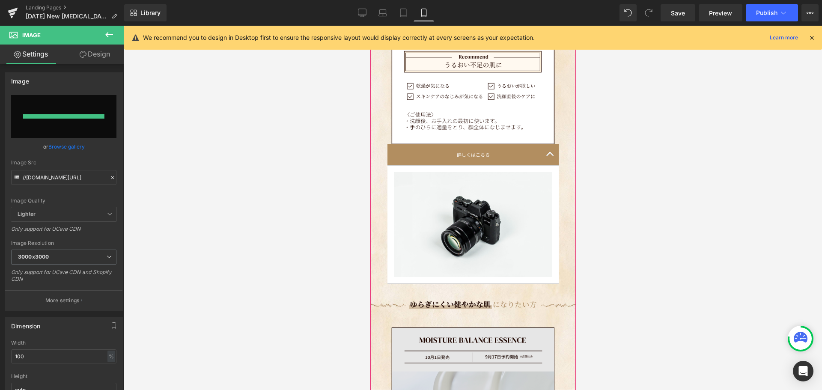
type input "[URL][DOMAIN_NAME]"
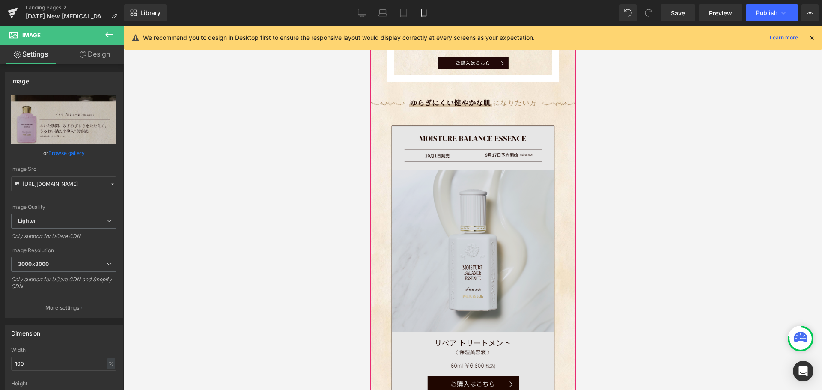
scroll to position [3283, 0]
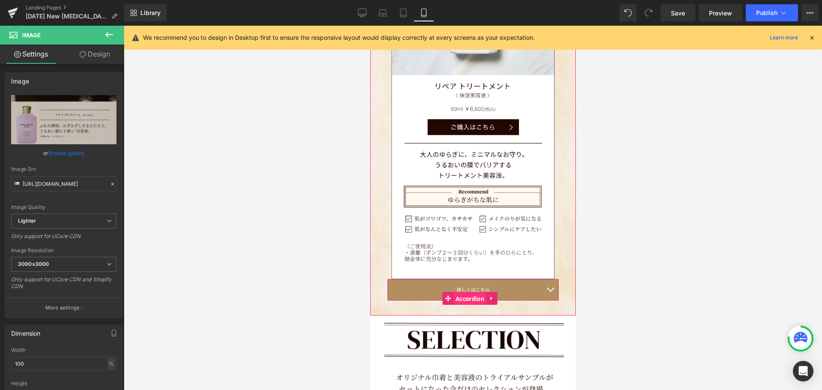
click at [467, 293] on span "Accordion" at bounding box center [469, 299] width 33 height 13
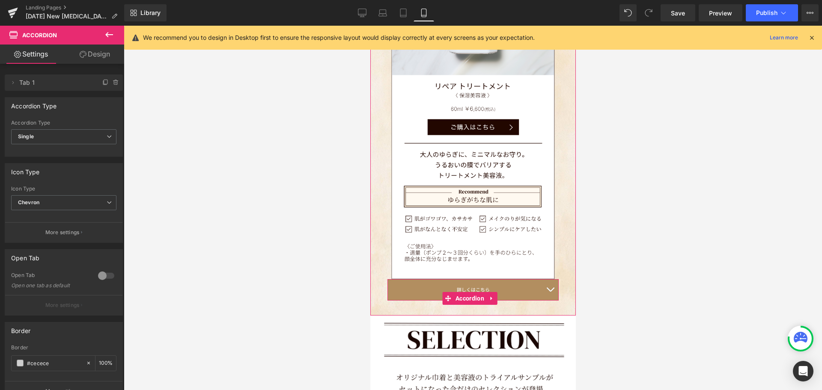
click at [546, 279] on button "button" at bounding box center [549, 289] width 17 height 21
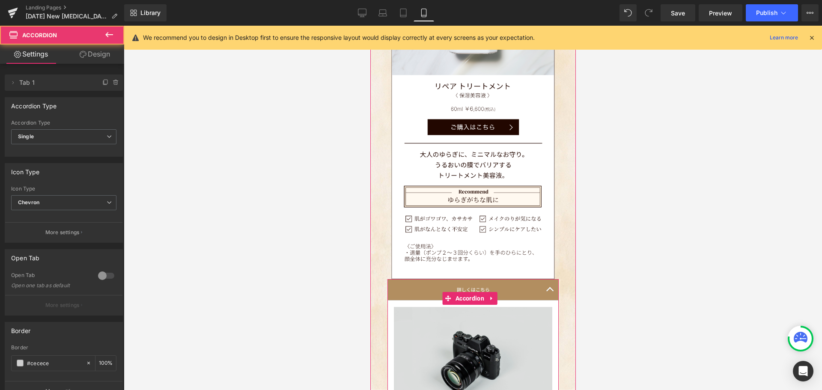
scroll to position [5168, 199]
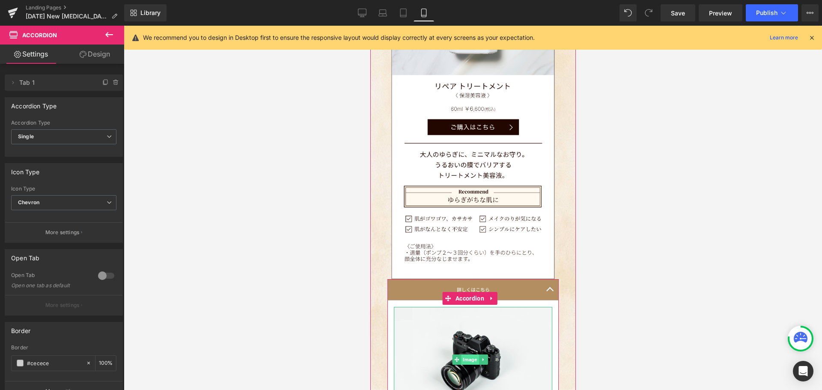
click at [477, 355] on span "Image" at bounding box center [470, 360] width 18 height 10
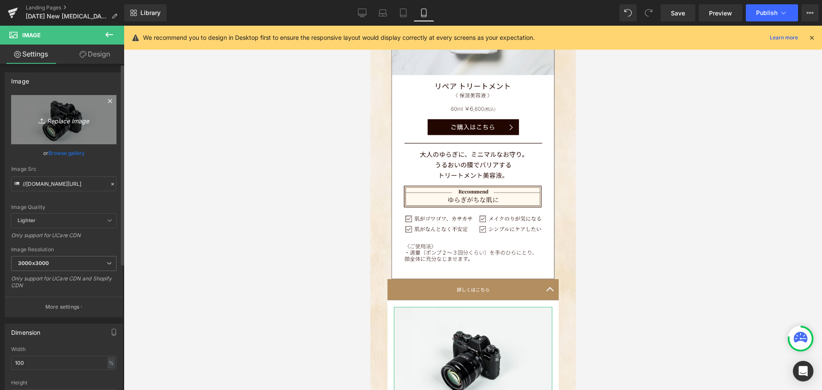
click at [68, 117] on icon "Replace Image" at bounding box center [64, 119] width 69 height 11
type input "C:\fakepath\skincare_B-07.jpg"
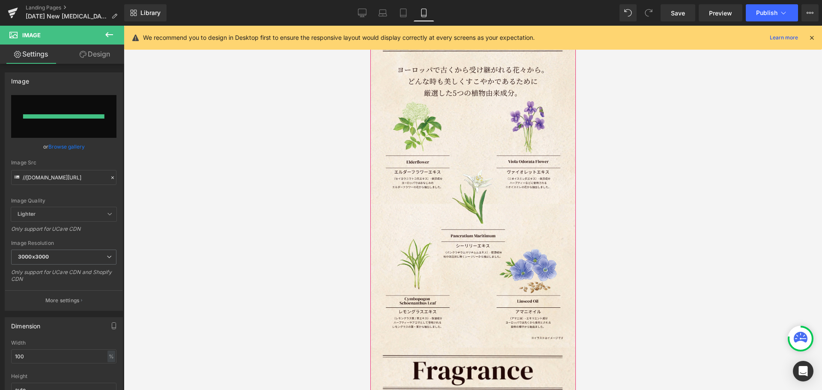
scroll to position [585, 0]
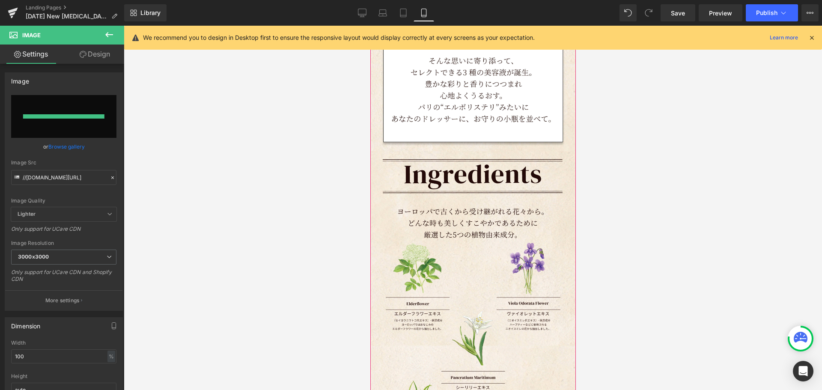
type input "[URL][DOMAIN_NAME]"
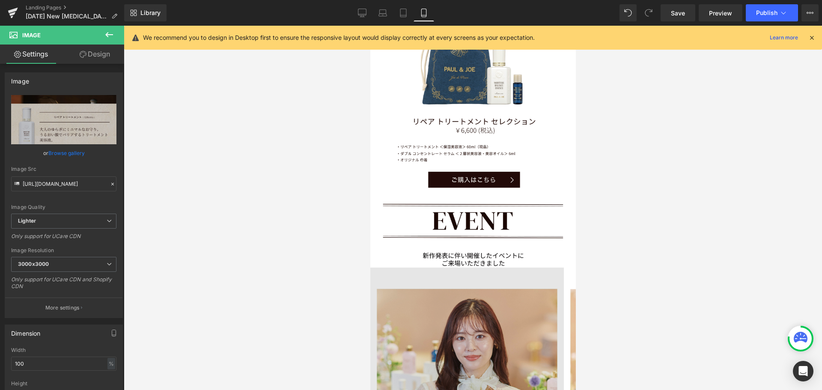
scroll to position [4568, 0]
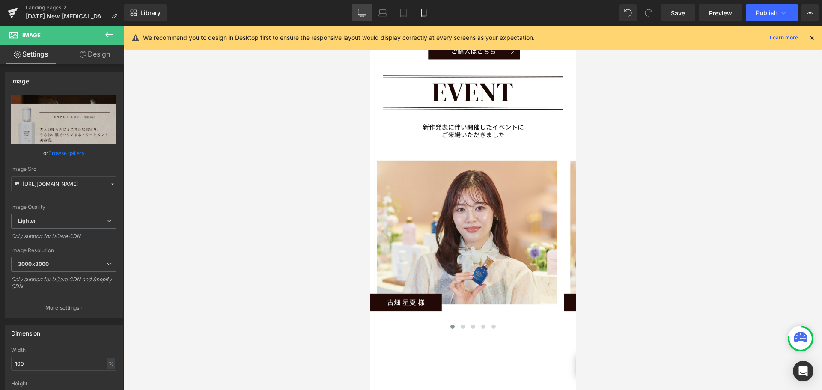
click at [366, 16] on icon at bounding box center [362, 13] width 9 height 9
type input "auto"
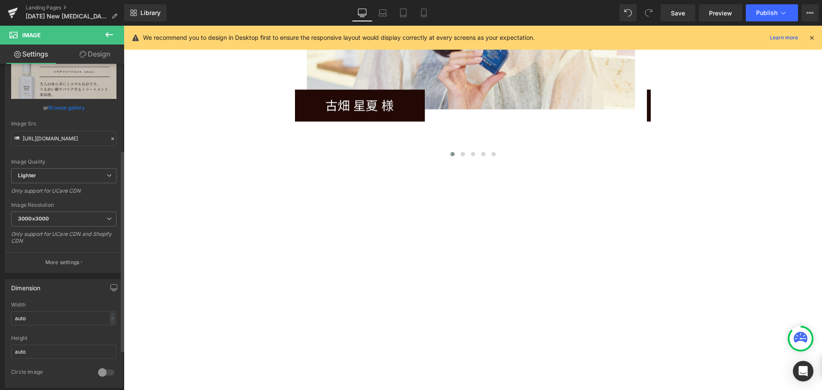
scroll to position [171, 0]
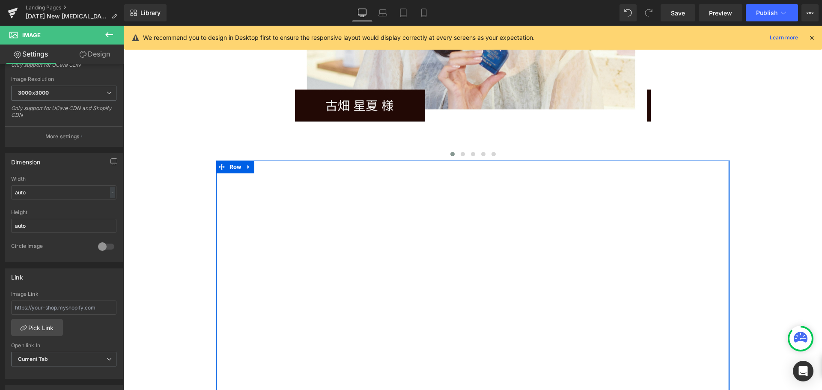
drag, startPoint x: 725, startPoint y: 300, endPoint x: 721, endPoint y: 308, distance: 8.6
click at [725, 300] on div "Youtube Row" at bounding box center [473, 310] width 514 height 299
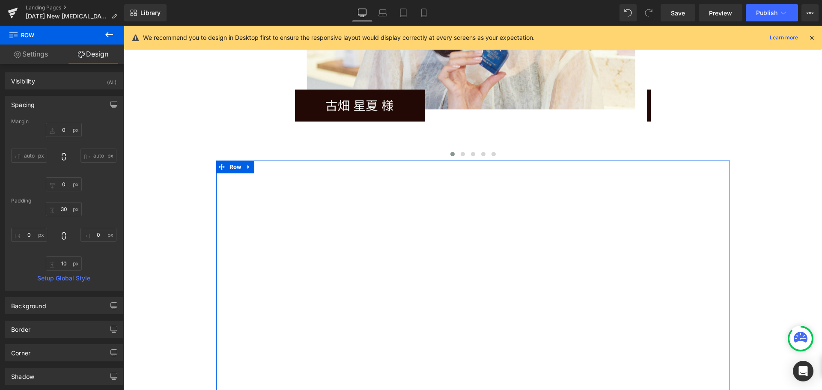
click at [31, 50] on link "Settings" at bounding box center [31, 54] width 62 height 19
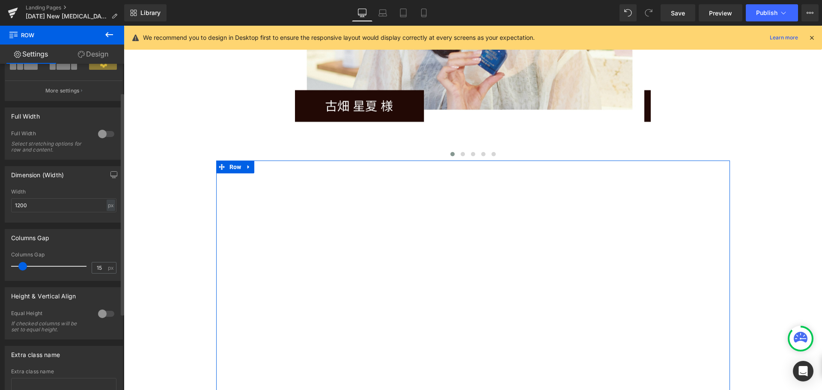
scroll to position [0, 0]
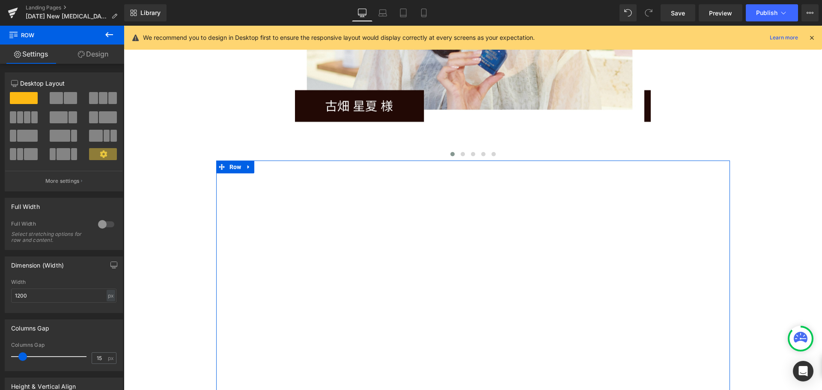
click at [94, 59] on link "Design" at bounding box center [93, 54] width 62 height 19
type input "0"
type input "30"
type input "0"
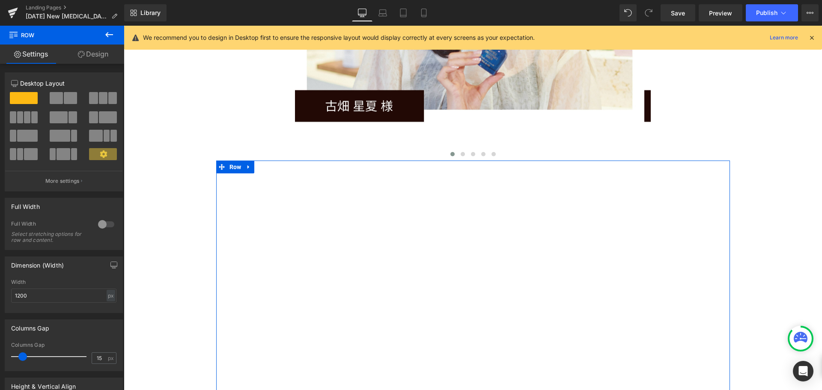
type input "10"
type input "0"
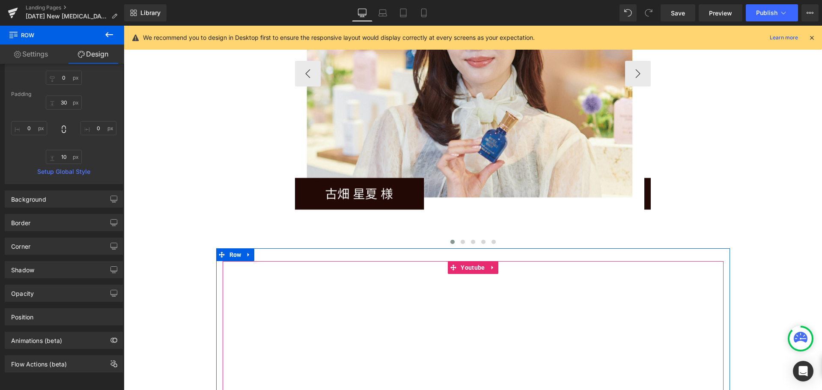
scroll to position [7856, 0]
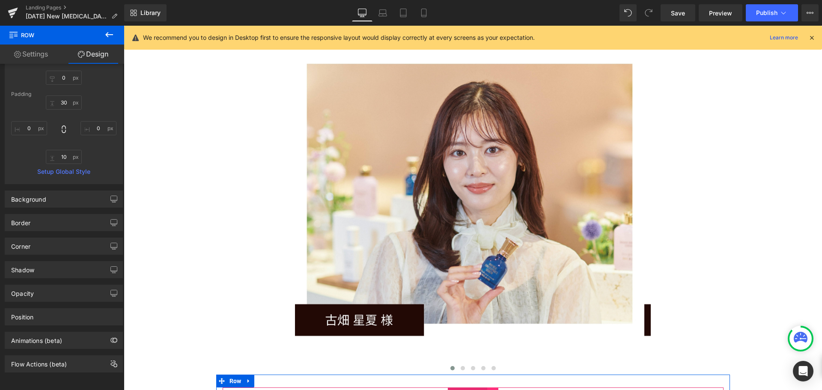
click at [487, 388] on link at bounding box center [492, 394] width 11 height 13
click at [456, 388] on span "Youtube" at bounding box center [456, 394] width 28 height 13
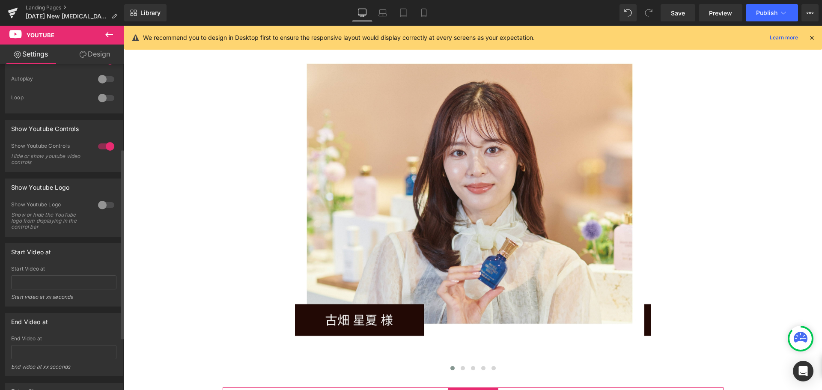
scroll to position [236, 0]
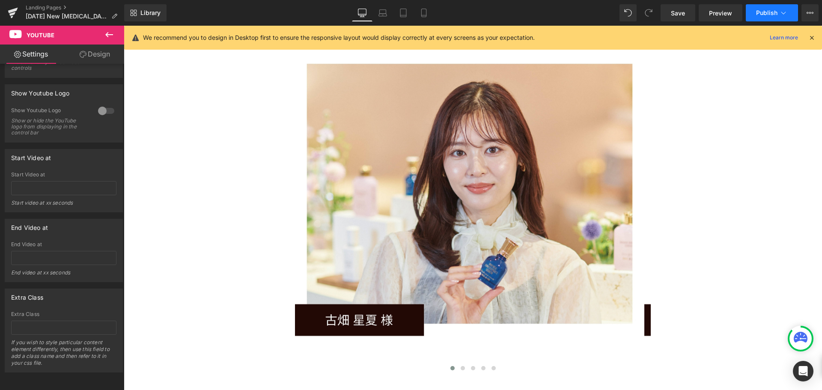
click at [758, 12] on span "Publish" at bounding box center [766, 12] width 21 height 7
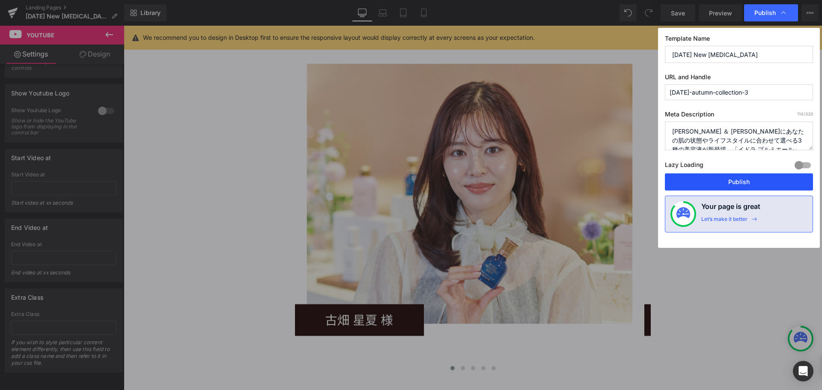
click at [753, 179] on button "Publish" at bounding box center [739, 181] width 148 height 17
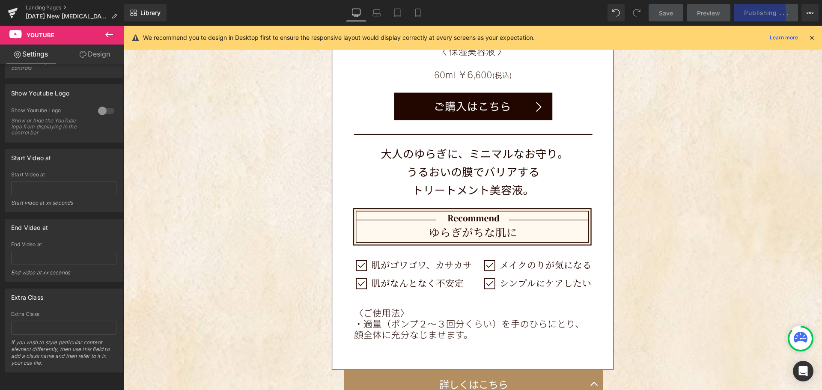
scroll to position [5543, 0]
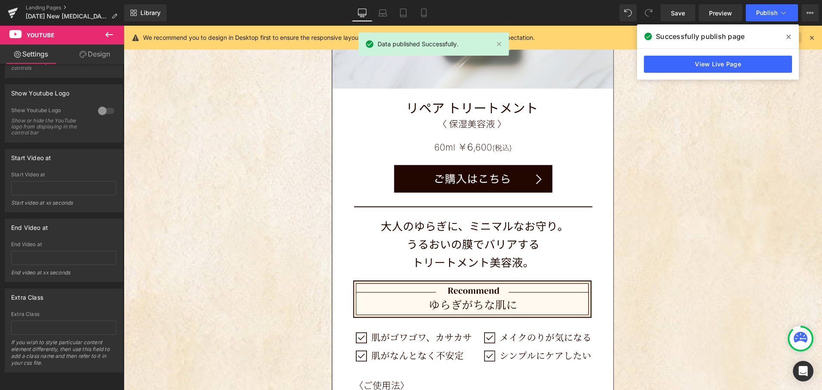
click at [791, 37] on span at bounding box center [789, 37] width 14 height 14
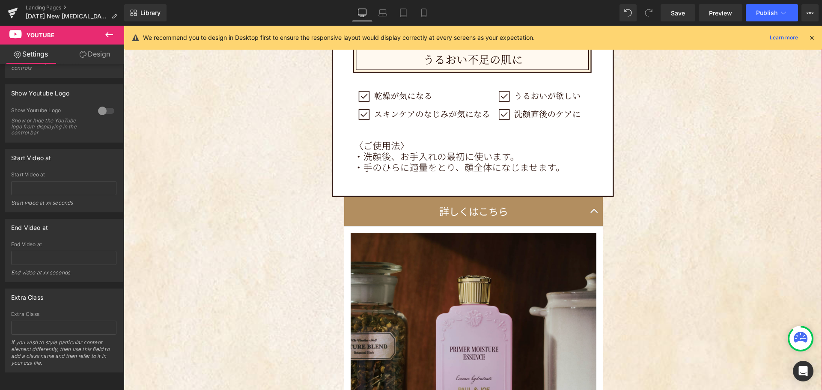
scroll to position [4301, 0]
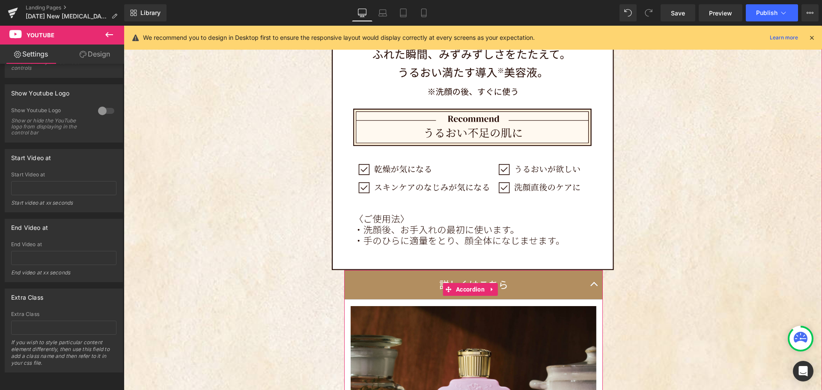
click at [579, 270] on div "詳しくはこちら Text Block" at bounding box center [473, 285] width 259 height 30
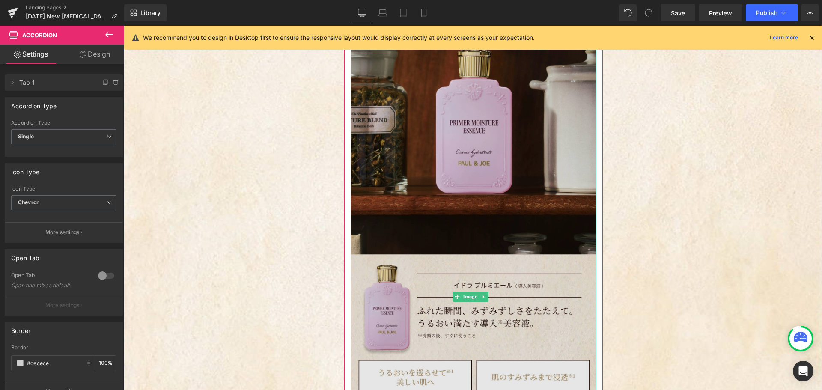
scroll to position [4344, 0]
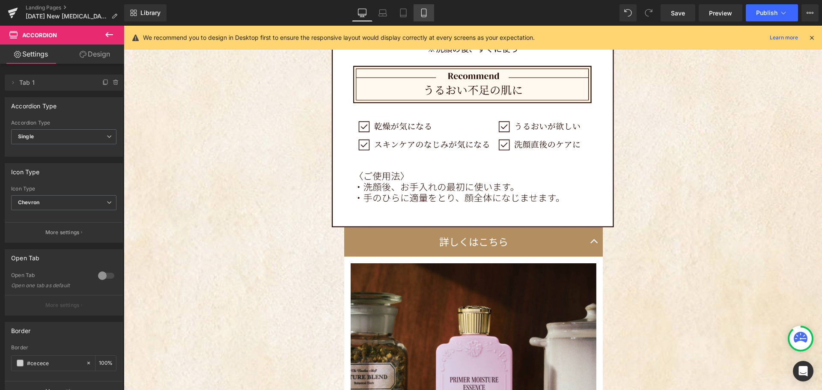
click at [424, 18] on link "Mobile" at bounding box center [424, 12] width 21 height 17
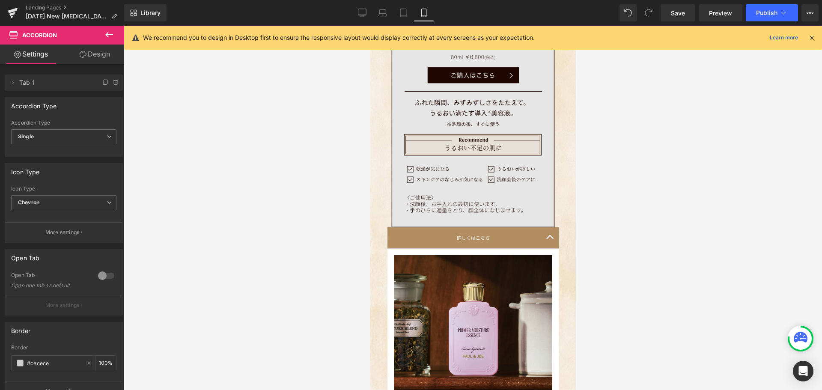
scroll to position [5414, 199]
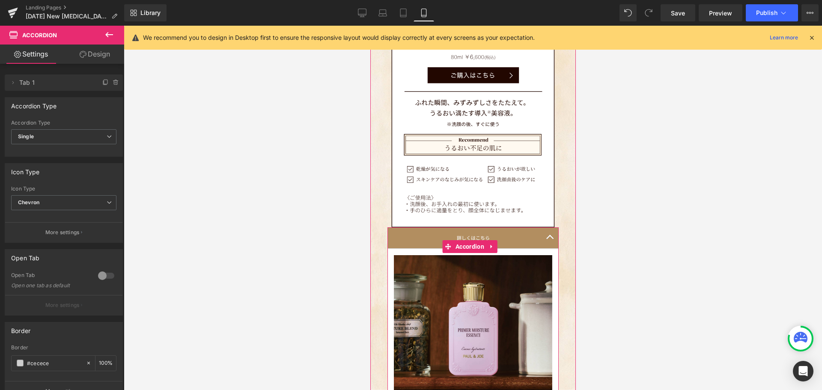
click at [550, 239] on span "button" at bounding box center [550, 239] width 0 height 0
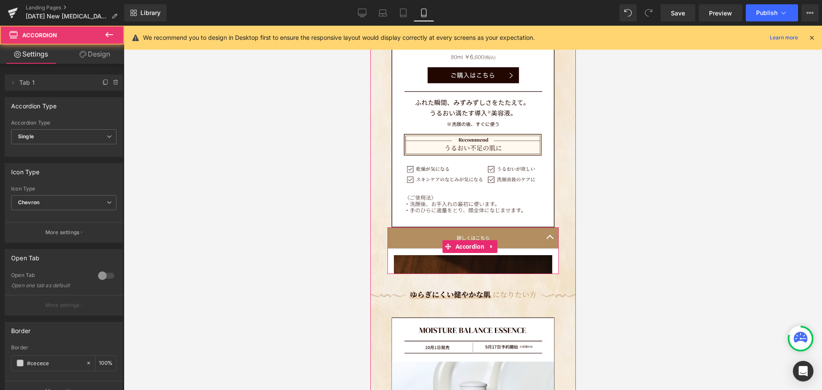
scroll to position [5041, 199]
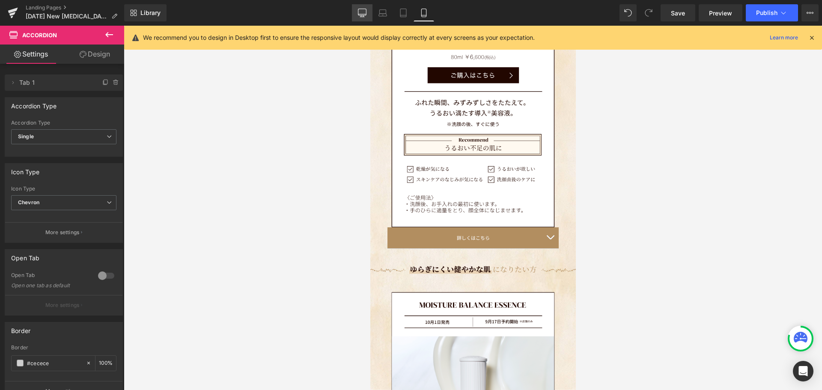
click at [367, 15] on link "Desktop" at bounding box center [362, 12] width 21 height 17
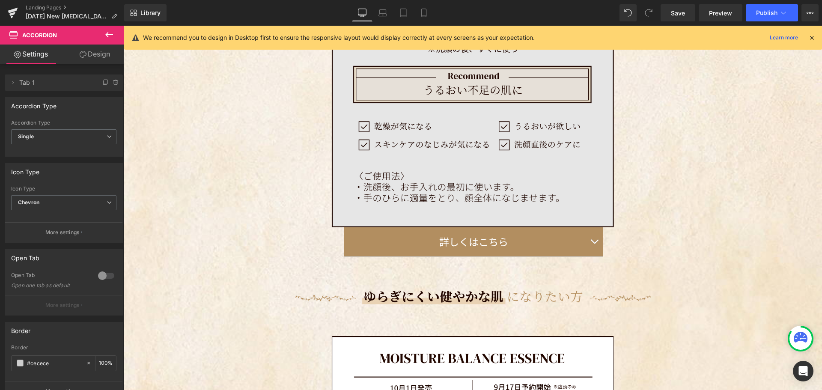
scroll to position [4, 4]
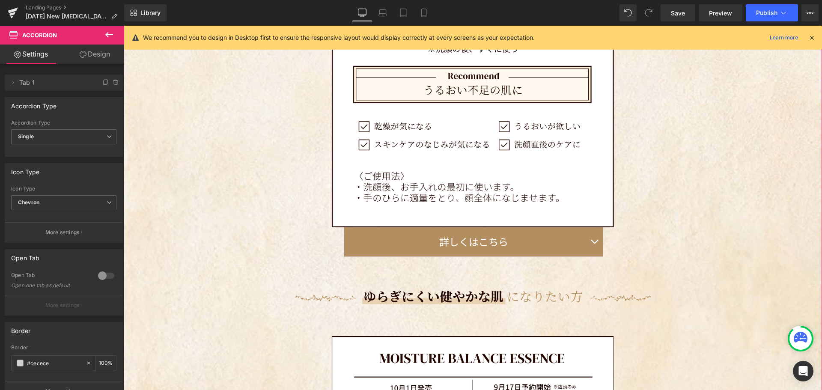
click at [549, 234] on p "詳しくはこちら" at bounding box center [473, 242] width 224 height 16
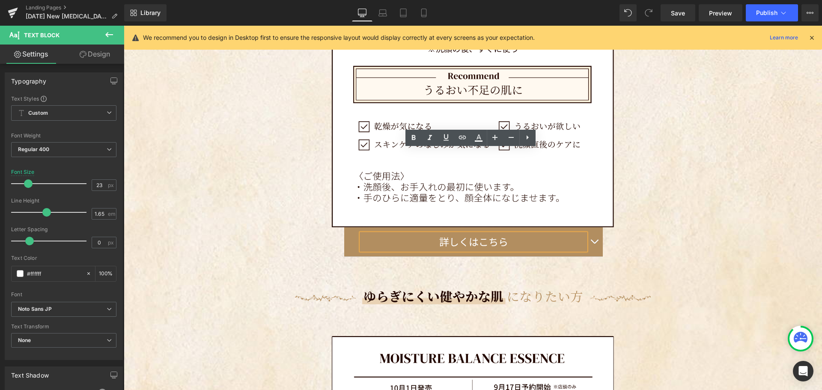
click at [588, 227] on button "button" at bounding box center [594, 241] width 17 height 29
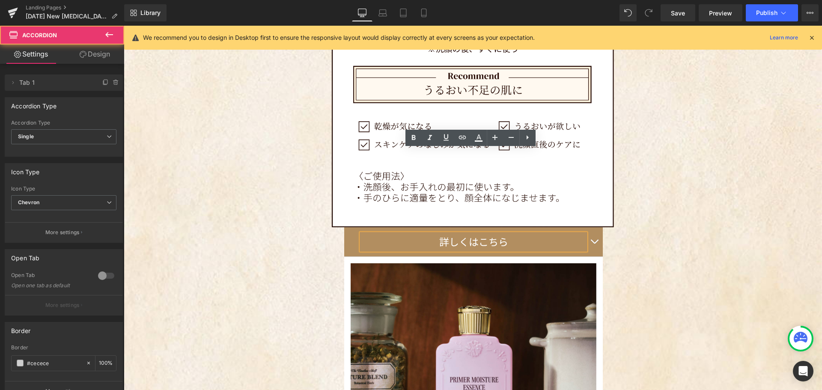
scroll to position [8714, 692]
click at [348, 227] on div "詳しくはこちら Text Block" at bounding box center [473, 242] width 259 height 30
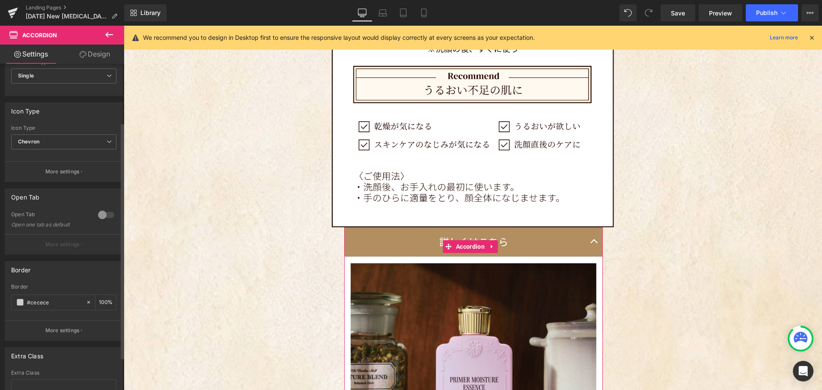
scroll to position [0, 0]
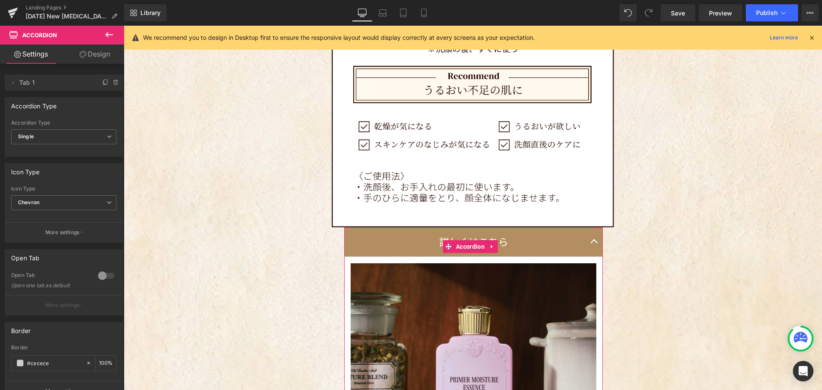
drag, startPoint x: 103, startPoint y: 58, endPoint x: 72, endPoint y: 105, distance: 56.2
click at [103, 58] on link "Design" at bounding box center [95, 54] width 62 height 19
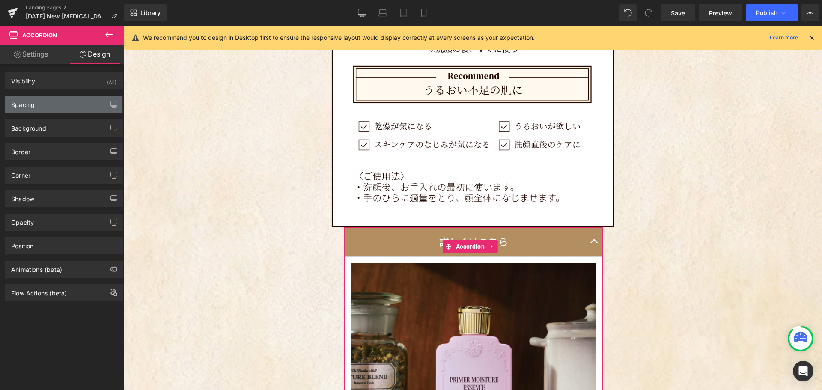
type input "#b28e60"
type input "100"
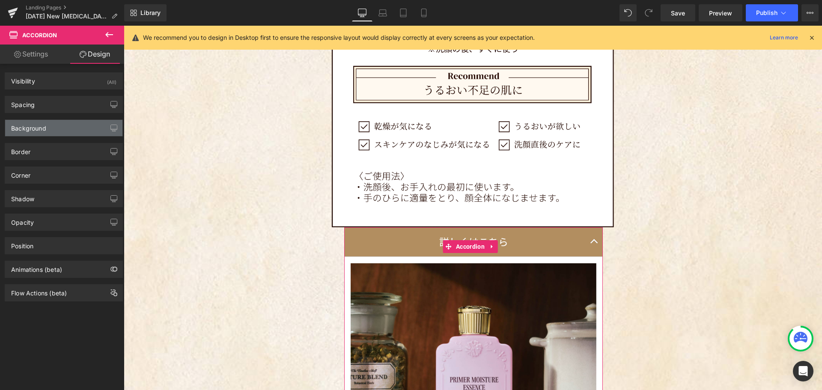
click at [41, 129] on div "Background" at bounding box center [28, 126] width 35 height 12
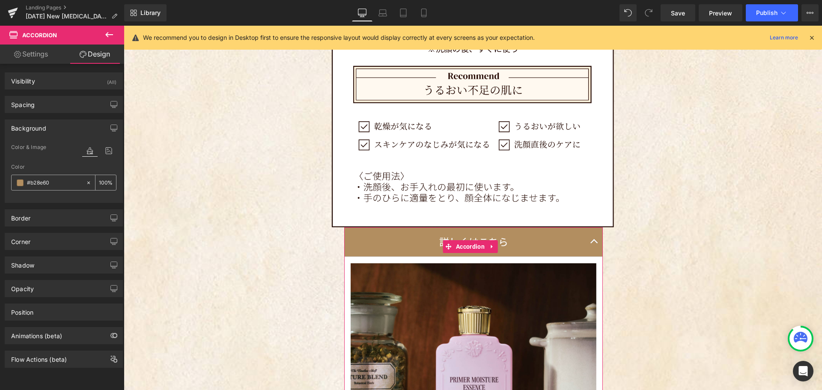
click at [87, 183] on icon at bounding box center [89, 183] width 6 height 6
type input "none"
type input "0"
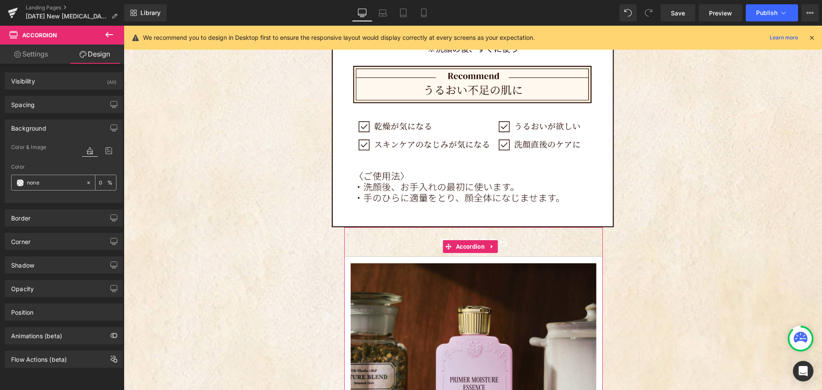
click at [21, 182] on span at bounding box center [20, 182] width 7 height 7
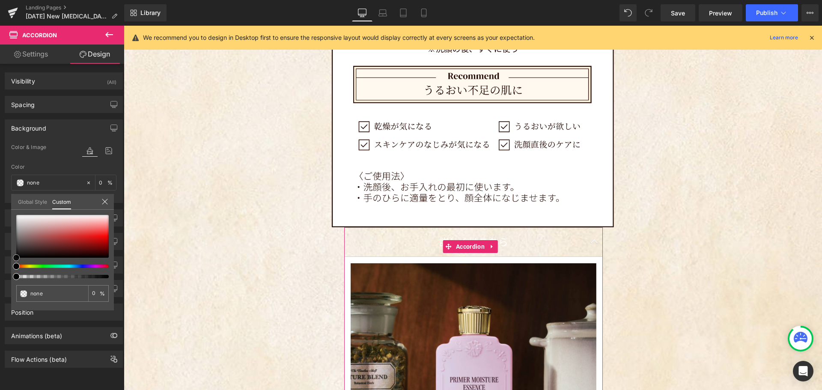
type input "#e6e4e4"
type input "100"
type input "#e6e4e4"
type input "100"
click at [18, 219] on div at bounding box center [62, 236] width 93 height 43
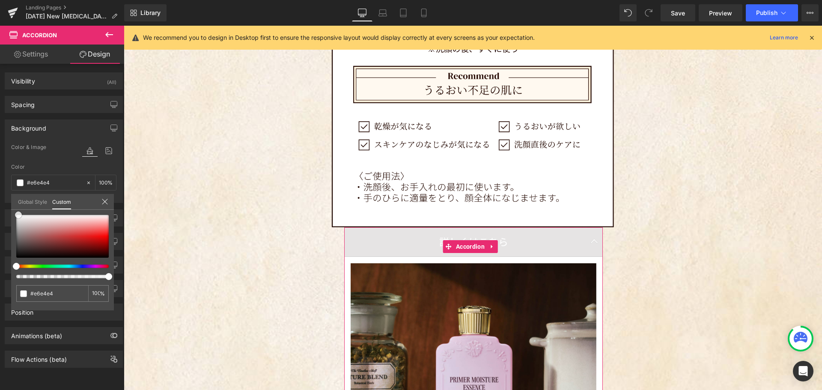
type input "#e8e7e7"
drag, startPoint x: 16, startPoint y: 216, endPoint x: 16, endPoint y: 206, distance: 9.9
click at [16, 206] on div "Global Style Custom Setup Global Style #e8e7e7 100 %" at bounding box center [62, 207] width 103 height 26
click at [33, 203] on link "Global Style" at bounding box center [32, 201] width 29 height 15
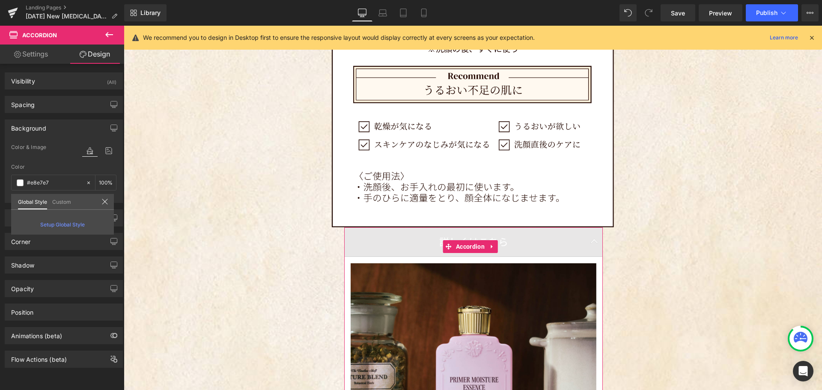
click at [63, 203] on link "Custom" at bounding box center [61, 201] width 19 height 15
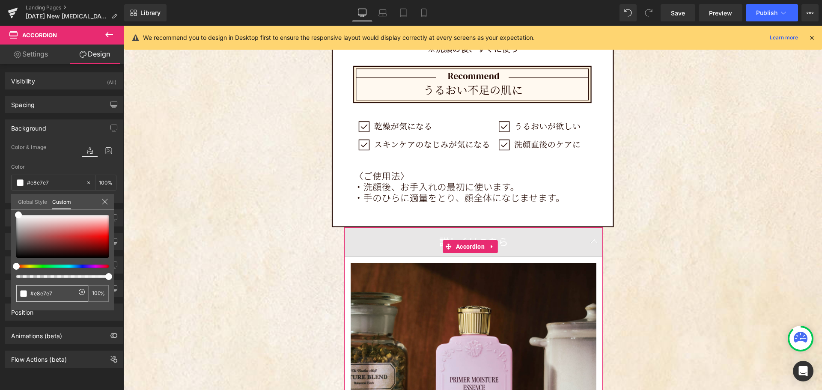
click at [25, 295] on span at bounding box center [23, 293] width 7 height 7
type input "#ffffff"
type input "87"
type input "#ffffff"
type input "87"
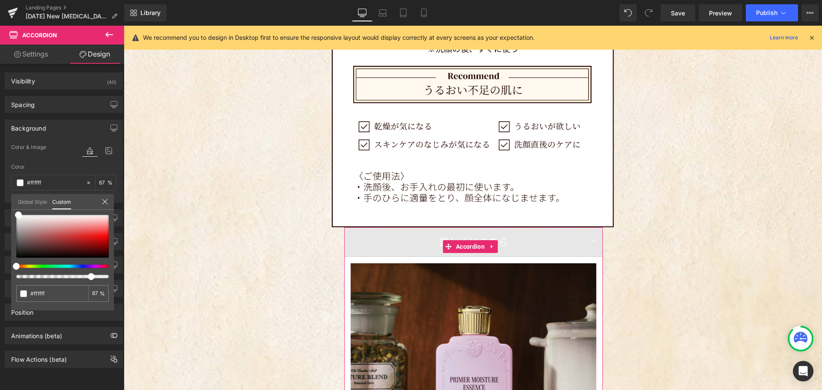
type input "53"
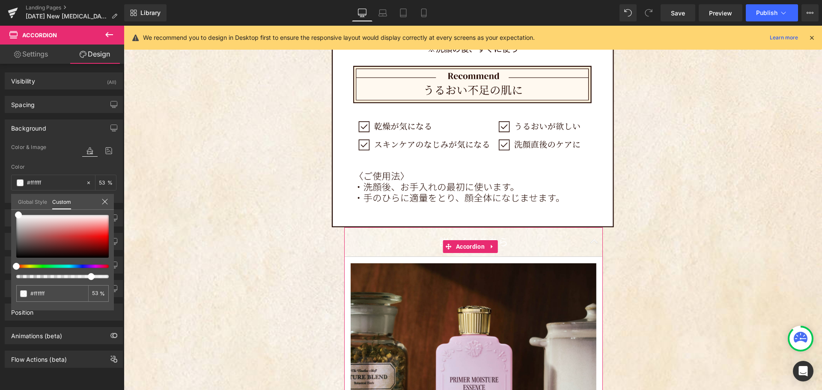
type input "32"
type input "28"
type input "19"
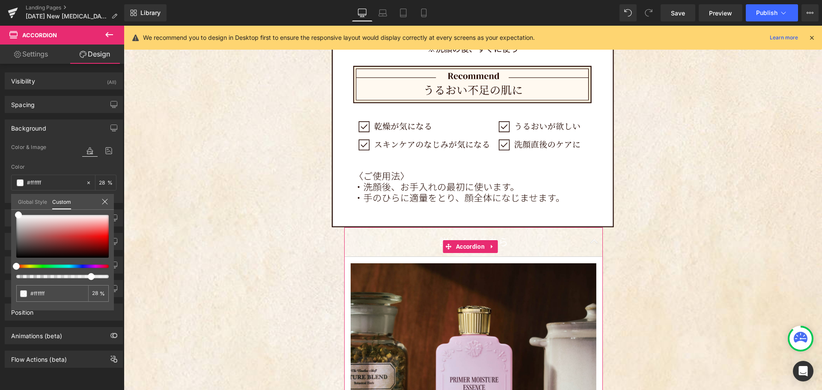
type input "19"
type input "15"
type input "11"
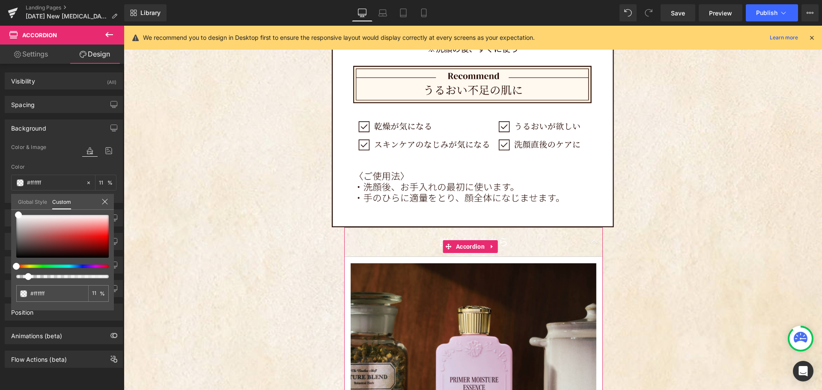
type input "9"
type input "5"
type input "0"
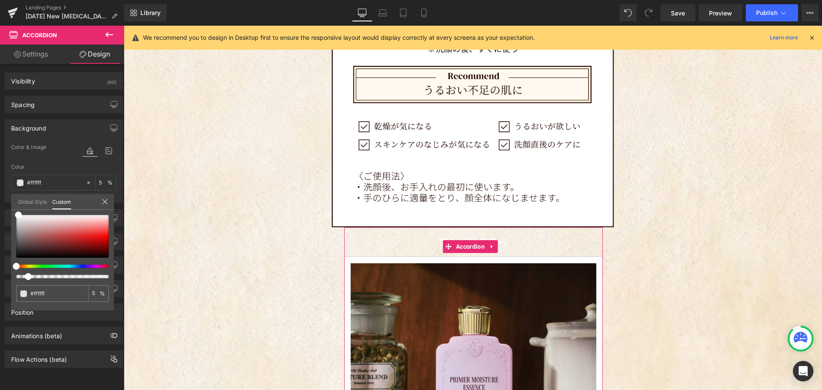
type input "0"
drag, startPoint x: 108, startPoint y: 277, endPoint x: 7, endPoint y: 275, distance: 100.7
click at [7, 203] on div "Background Color & Image color rgba(255, 255, 255, 0) Color #ffffff 0 % Image R…" at bounding box center [64, 158] width 128 height 90
type input "5"
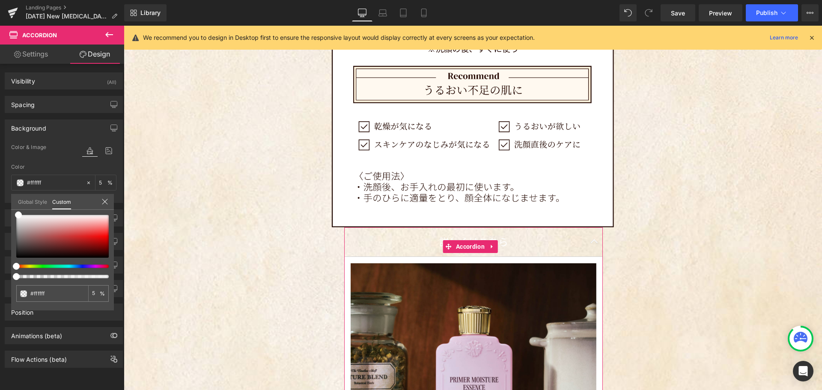
type input "31"
type input "100"
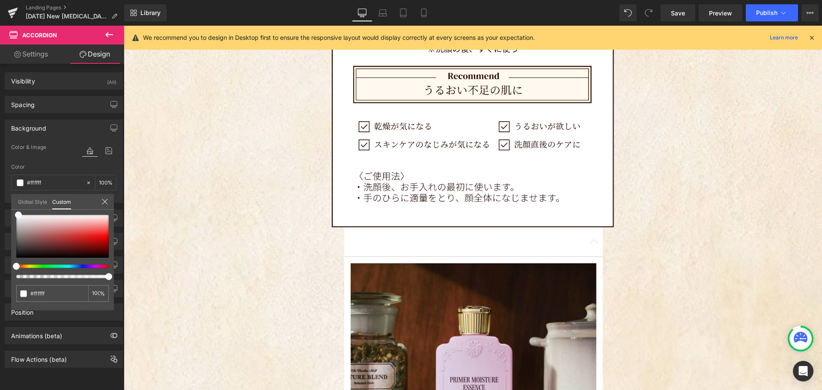
drag, startPoint x: 141, startPoint y: 302, endPoint x: 182, endPoint y: 279, distance: 47.0
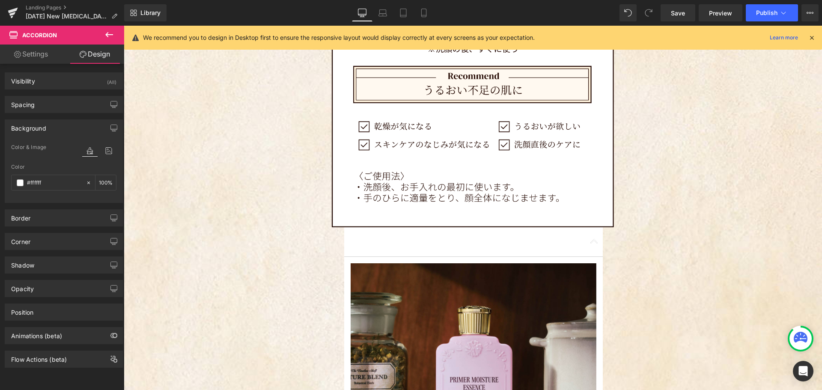
click at [588, 157] on body "コンテンツへスキップ [PERSON_NAME] ＆ [PERSON_NAME]公式オンラインストア メニューを開く 検索を開く ニュース コスメ 新商品 プ…" at bounding box center [473, 114] width 699 height 8865
click at [588, 227] on button "button" at bounding box center [594, 241] width 17 height 29
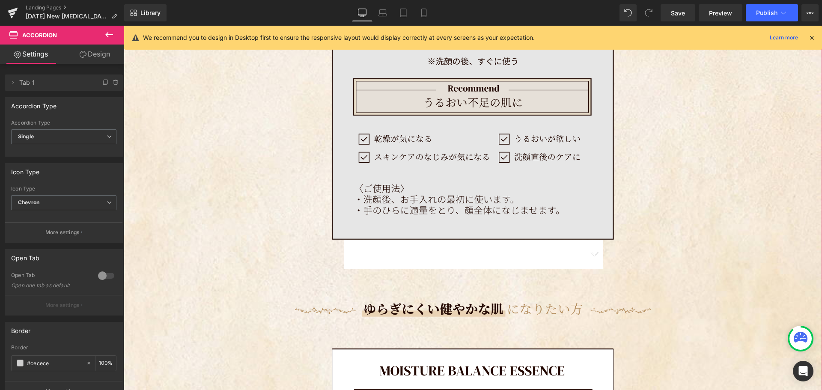
scroll to position [4344, 0]
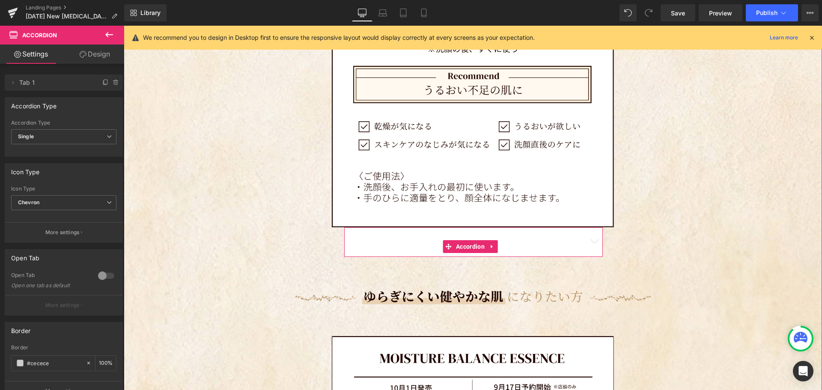
click at [594, 244] on span "button" at bounding box center [594, 244] width 0 height 0
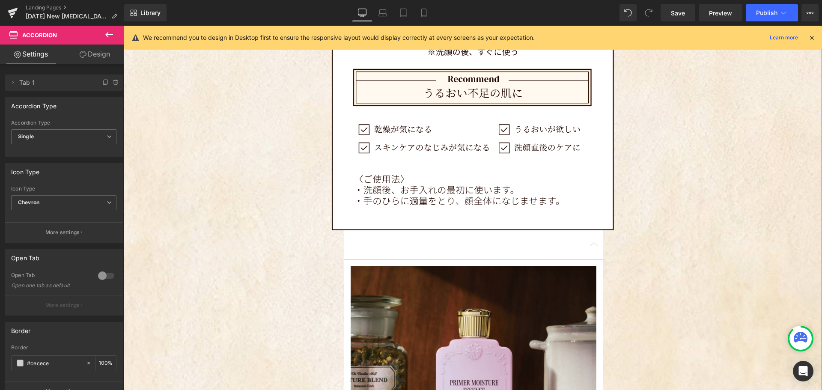
scroll to position [4259, 0]
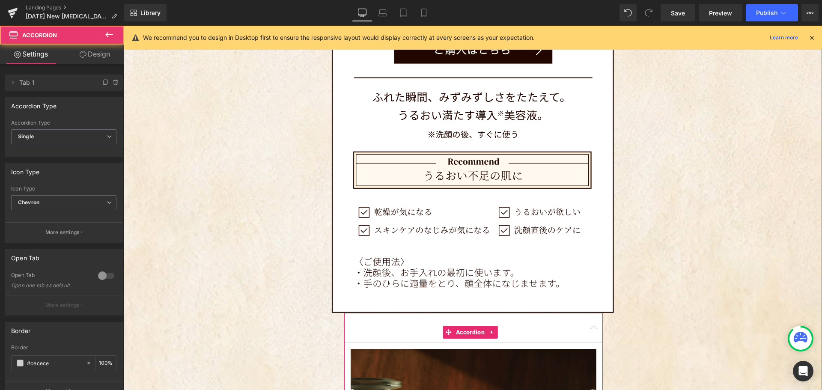
click at [594, 329] on span "button" at bounding box center [594, 329] width 0 height 0
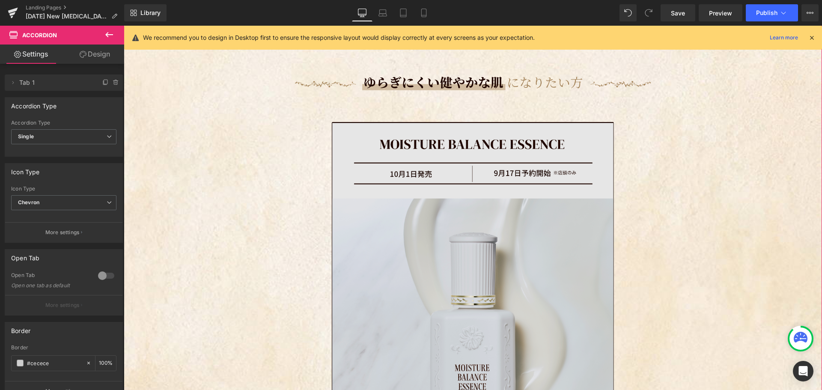
scroll to position [4301, 0]
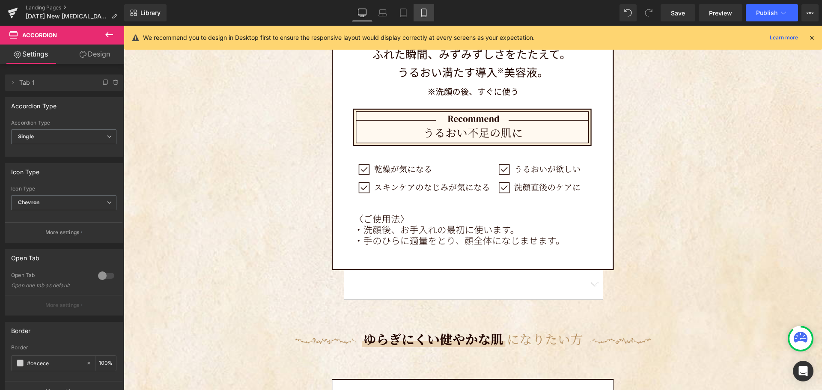
click at [428, 14] on icon at bounding box center [424, 13] width 9 height 9
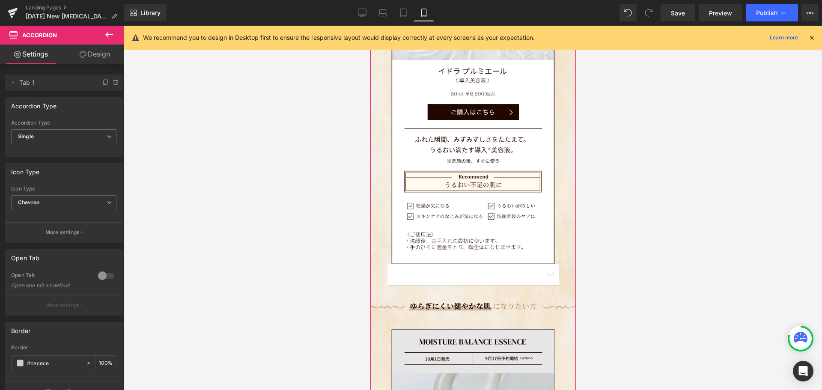
scroll to position [2344, 0]
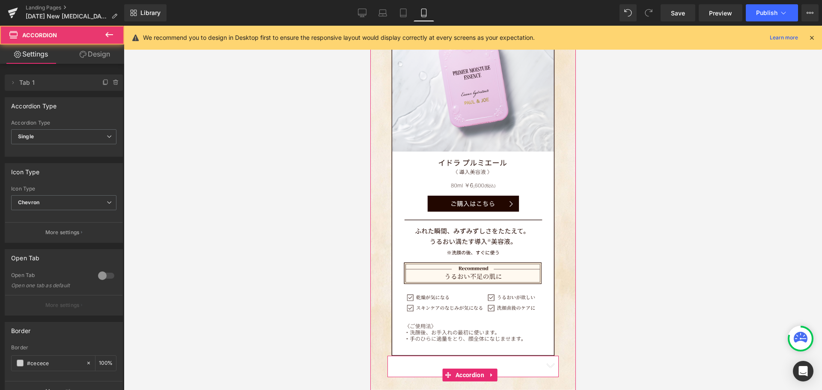
click at [544, 356] on button "button" at bounding box center [549, 366] width 17 height 21
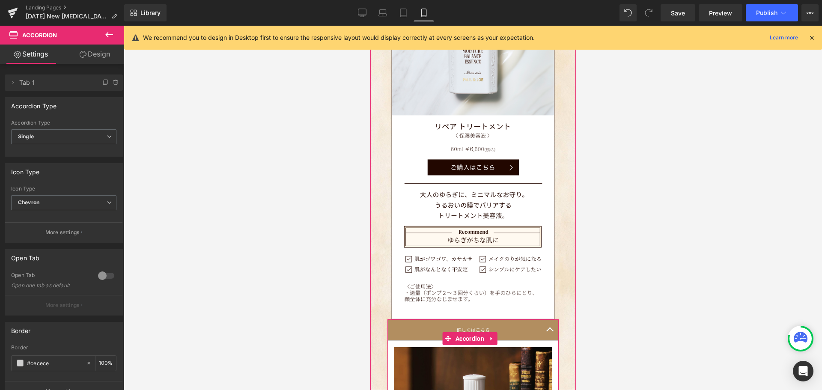
click at [546, 320] on button "button" at bounding box center [549, 330] width 17 height 21
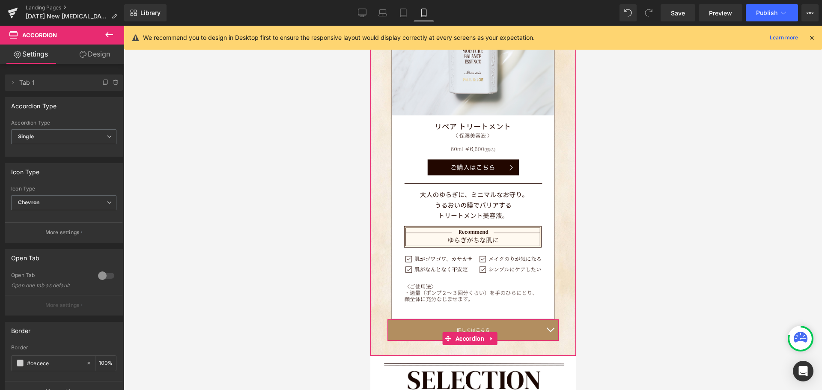
click at [550, 332] on span "button" at bounding box center [550, 332] width 0 height 0
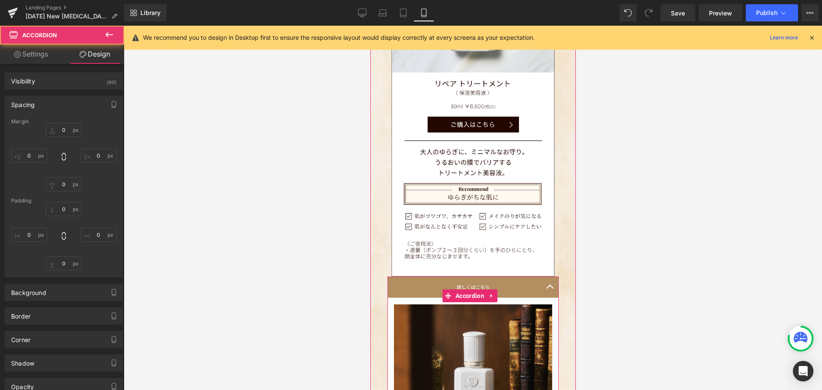
type input "0"
type input "40"
type input "0"
type input "40"
type input "0"
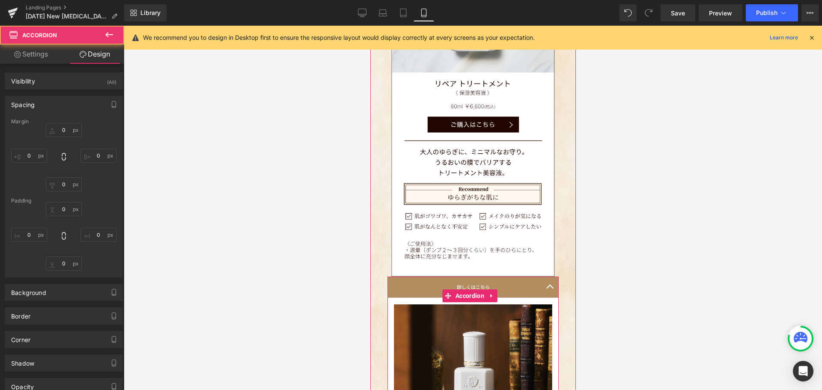
type input "0"
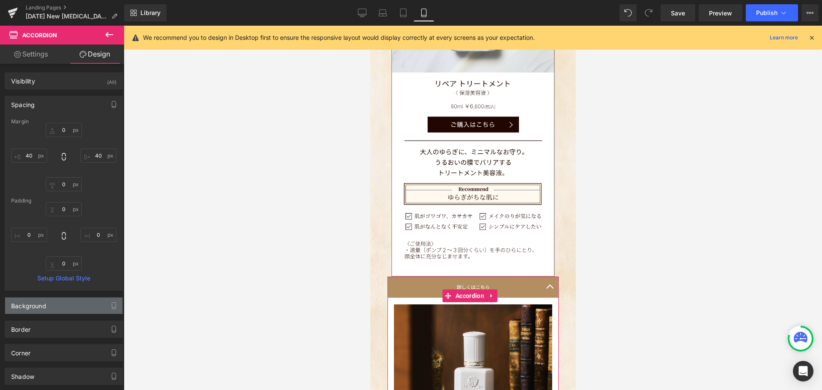
click at [55, 303] on div "Background" at bounding box center [63, 306] width 117 height 16
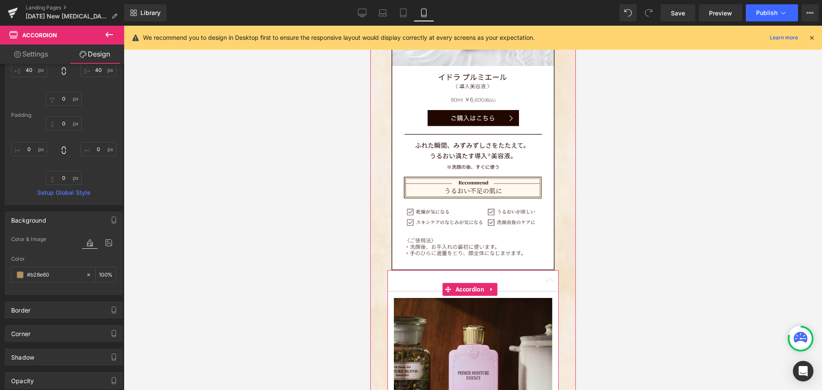
click at [550, 282] on span "button" at bounding box center [550, 282] width 0 height 0
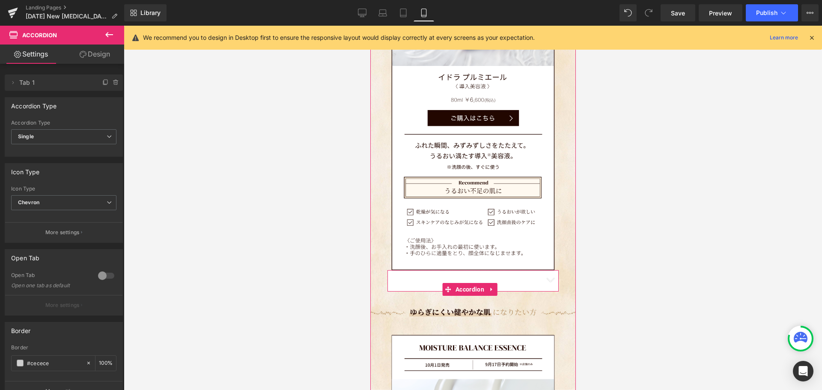
click at [550, 282] on span "button" at bounding box center [550, 282] width 0 height 0
